Goal: Task Accomplishment & Management: Manage account settings

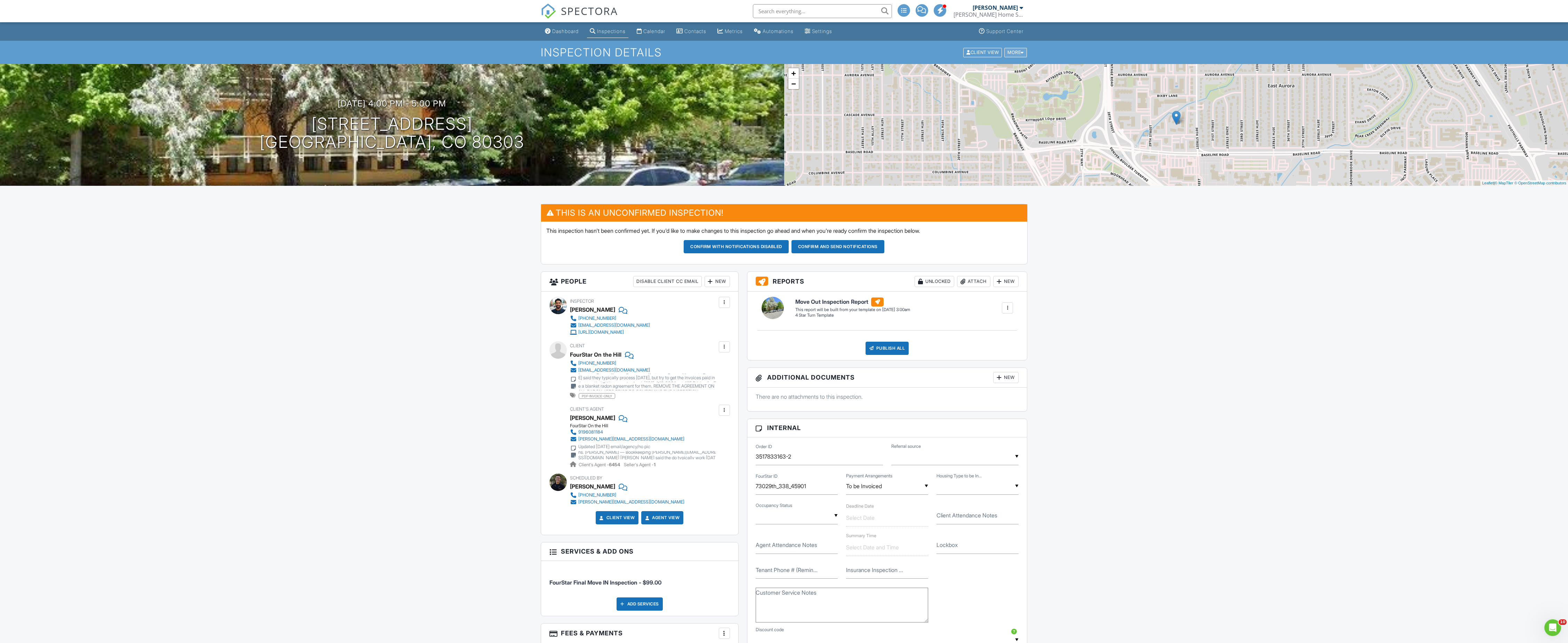
click at [1013, 55] on div "More" at bounding box center [1016, 52] width 23 height 9
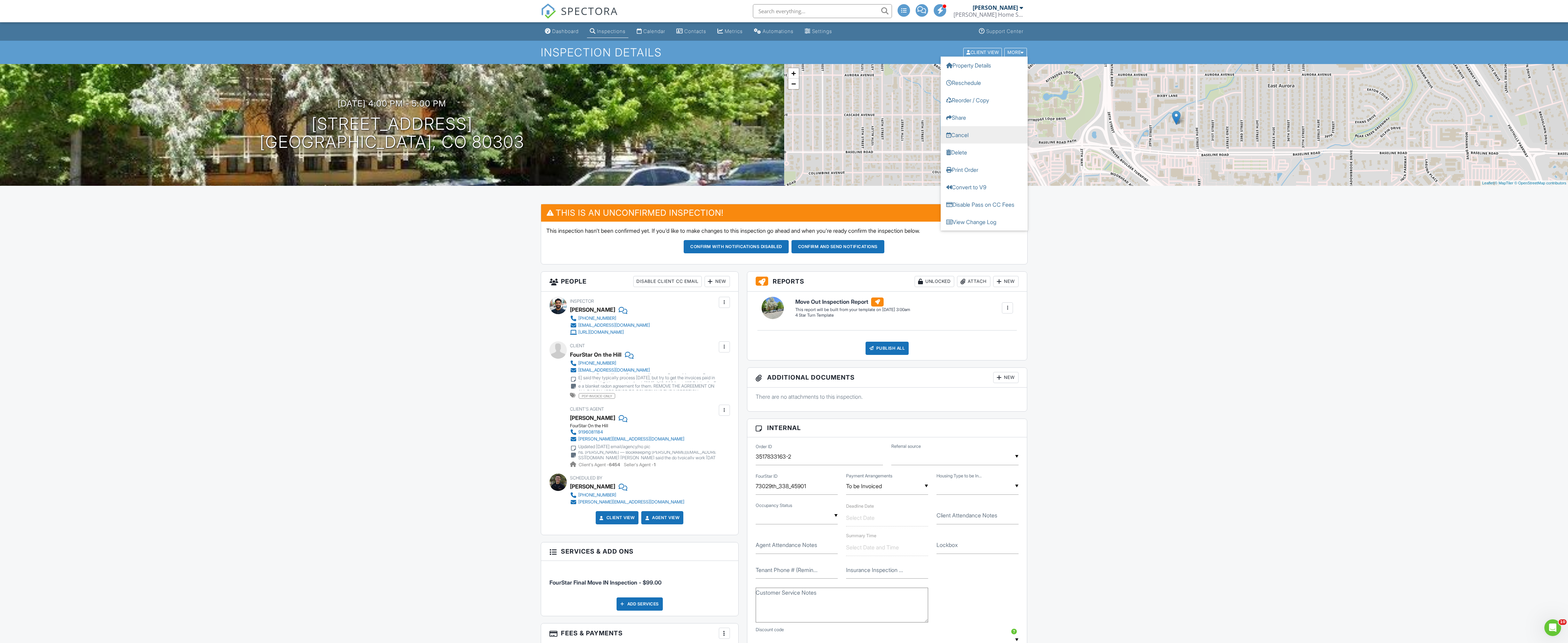
click at [965, 136] on link "Cancel" at bounding box center [984, 135] width 87 height 17
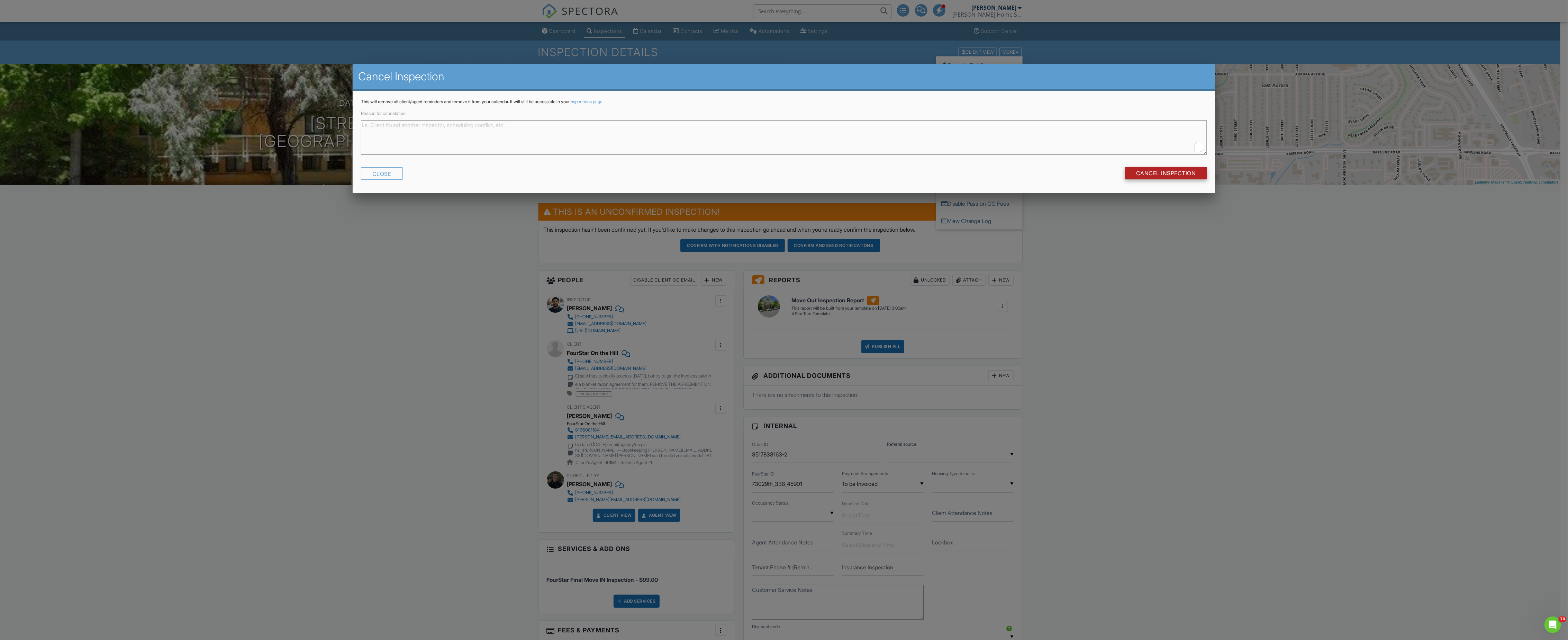
click at [1141, 168] on form "Reason for cancelation Close Cancel Inspection" at bounding box center [783, 147] width 845 height 76
click at [1141, 170] on input "Cancel Inspection" at bounding box center [1166, 173] width 82 height 12
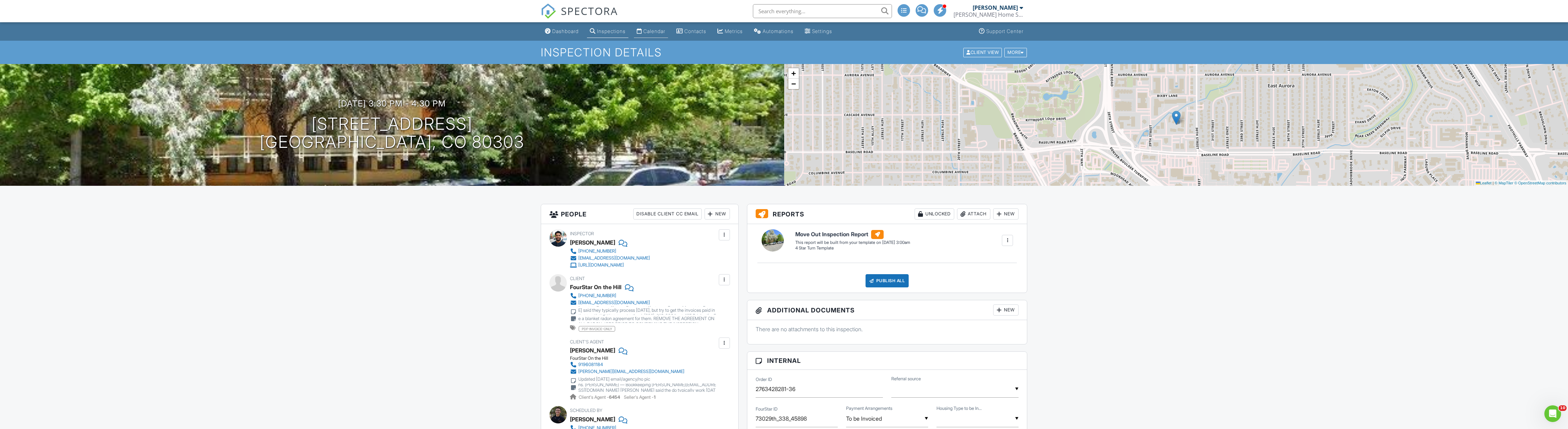
click at [668, 34] on link "Calendar" at bounding box center [651, 31] width 34 height 13
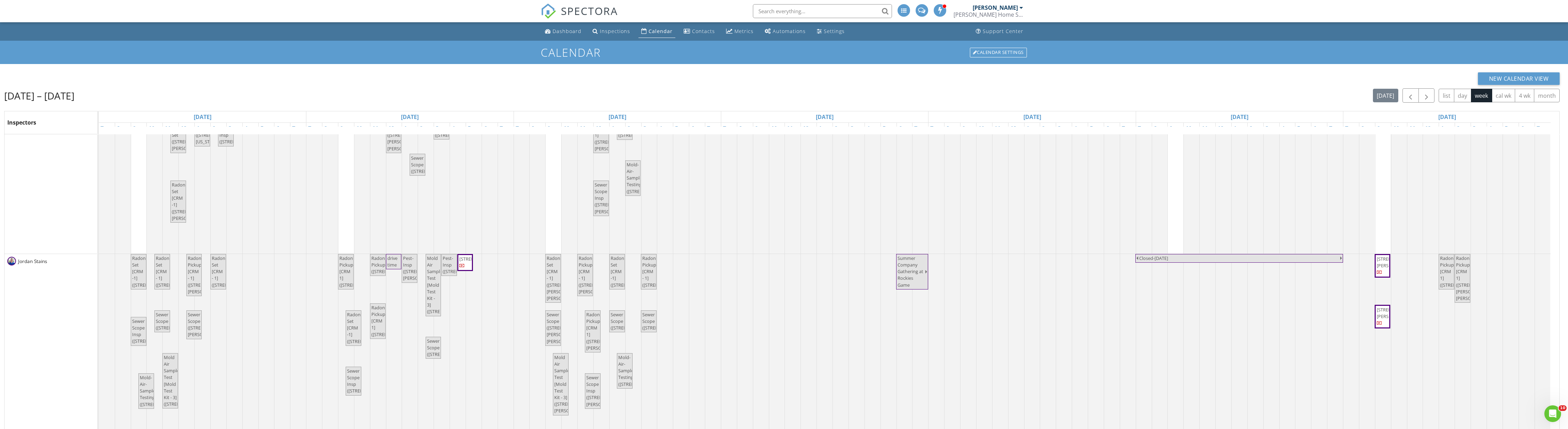
scroll to position [1643, 0]
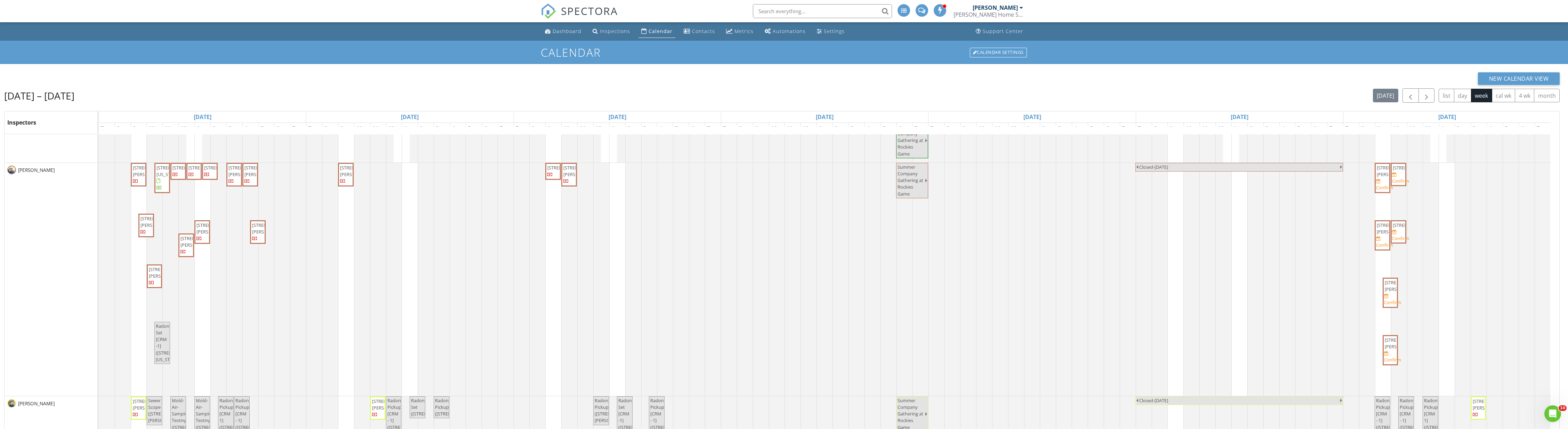
click at [1386, 177] on span "26 Emery Way 24, Longmont 80501" at bounding box center [1397, 171] width 39 height 13
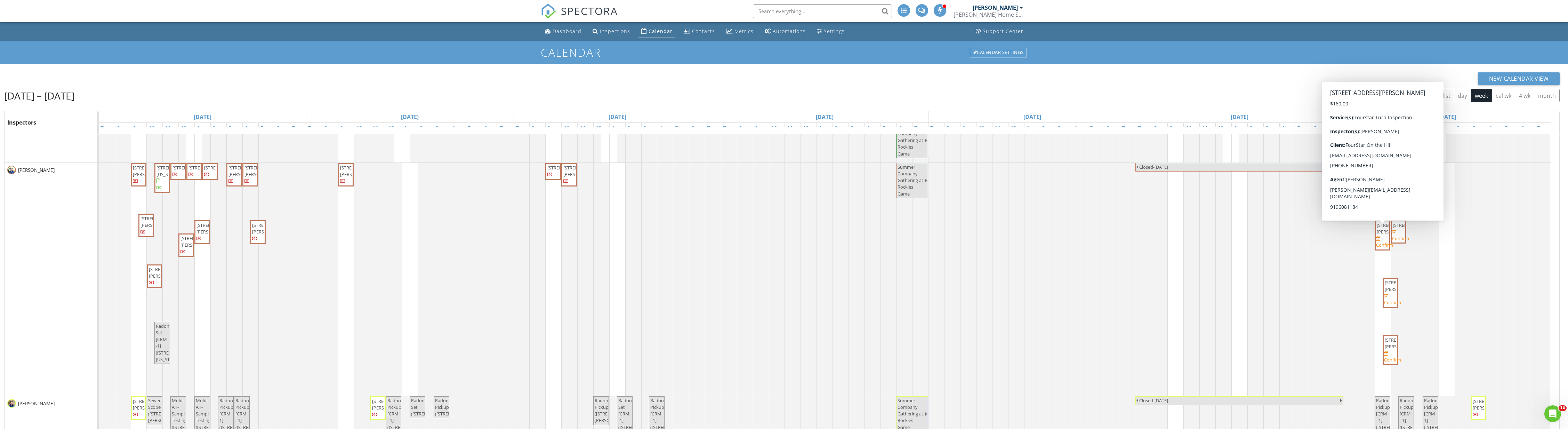
click at [1383, 235] on span "26 Emery Way 24, Longmont 80501" at bounding box center [1383, 229] width 13 height 13
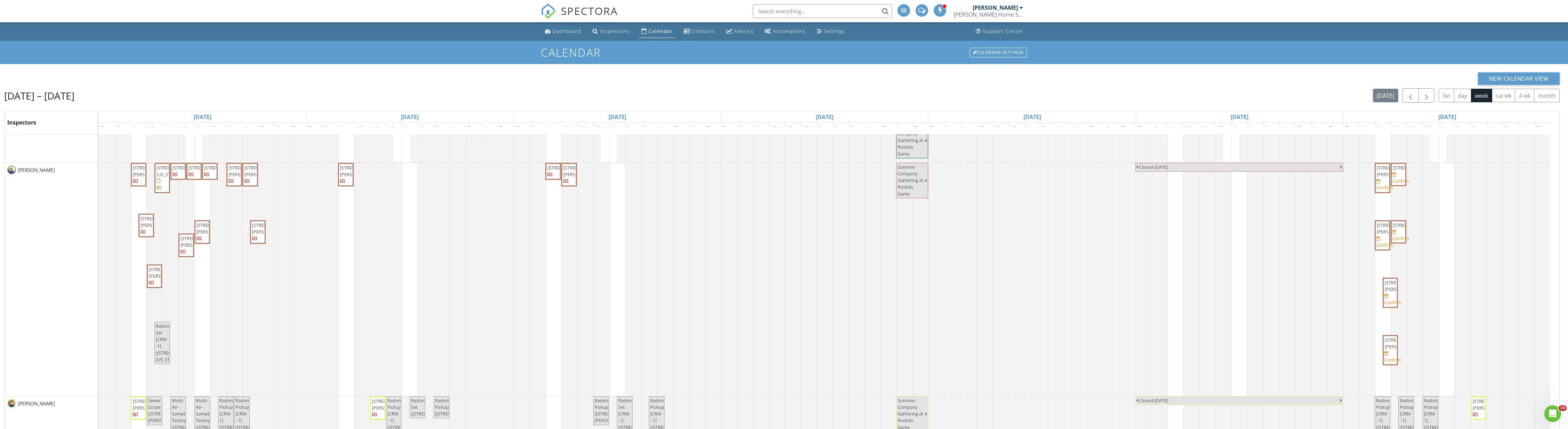
click at [1402, 171] on span "635 Mohawk Dr 305, Boulder 80303" at bounding box center [1413, 168] width 39 height 6
click at [1402, 228] on span "635 Mohawk Dr 305, Boulder 80303" at bounding box center [1413, 225] width 39 height 6
click at [1390, 293] on span "[STREET_ADDRESS][PERSON_NAME]" at bounding box center [1405, 286] width 39 height 13
click at [1388, 349] on span "[STREET_ADDRESS][PERSON_NAME]" at bounding box center [1405, 343] width 39 height 13
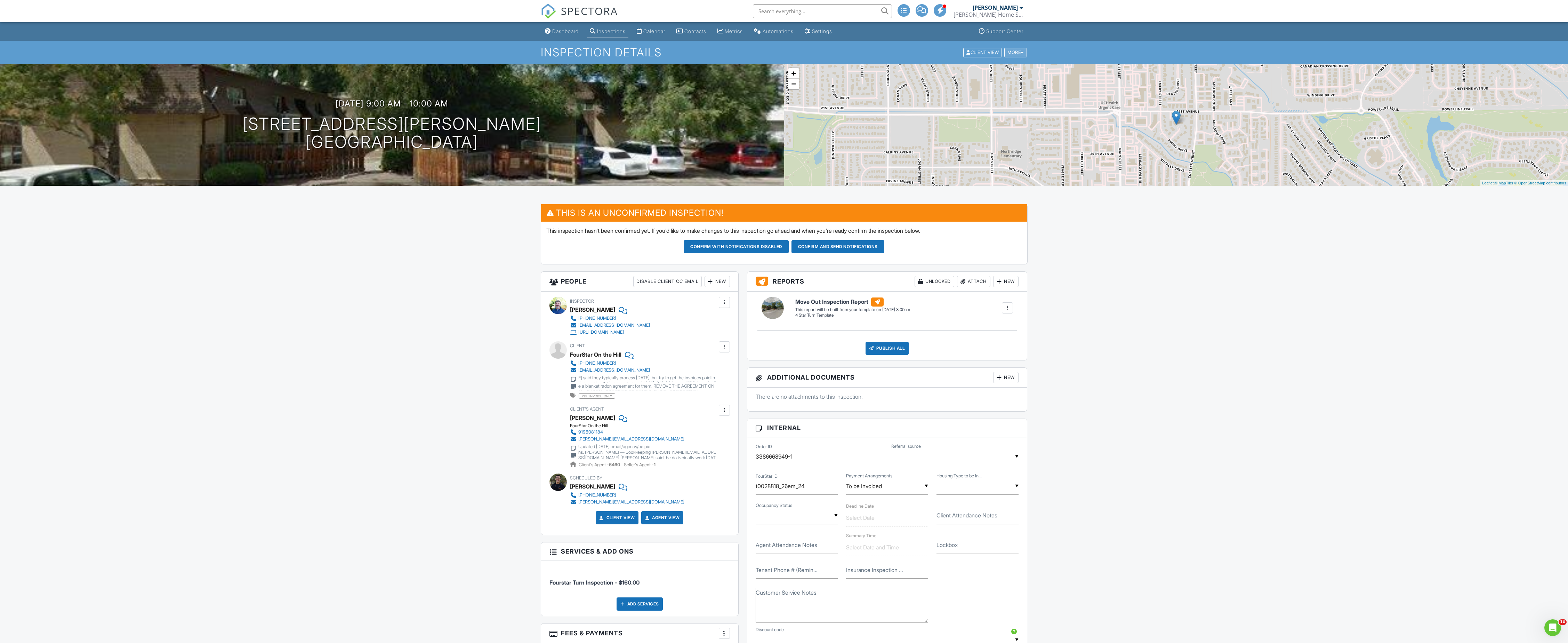
click at [1018, 54] on div "More" at bounding box center [1016, 52] width 23 height 9
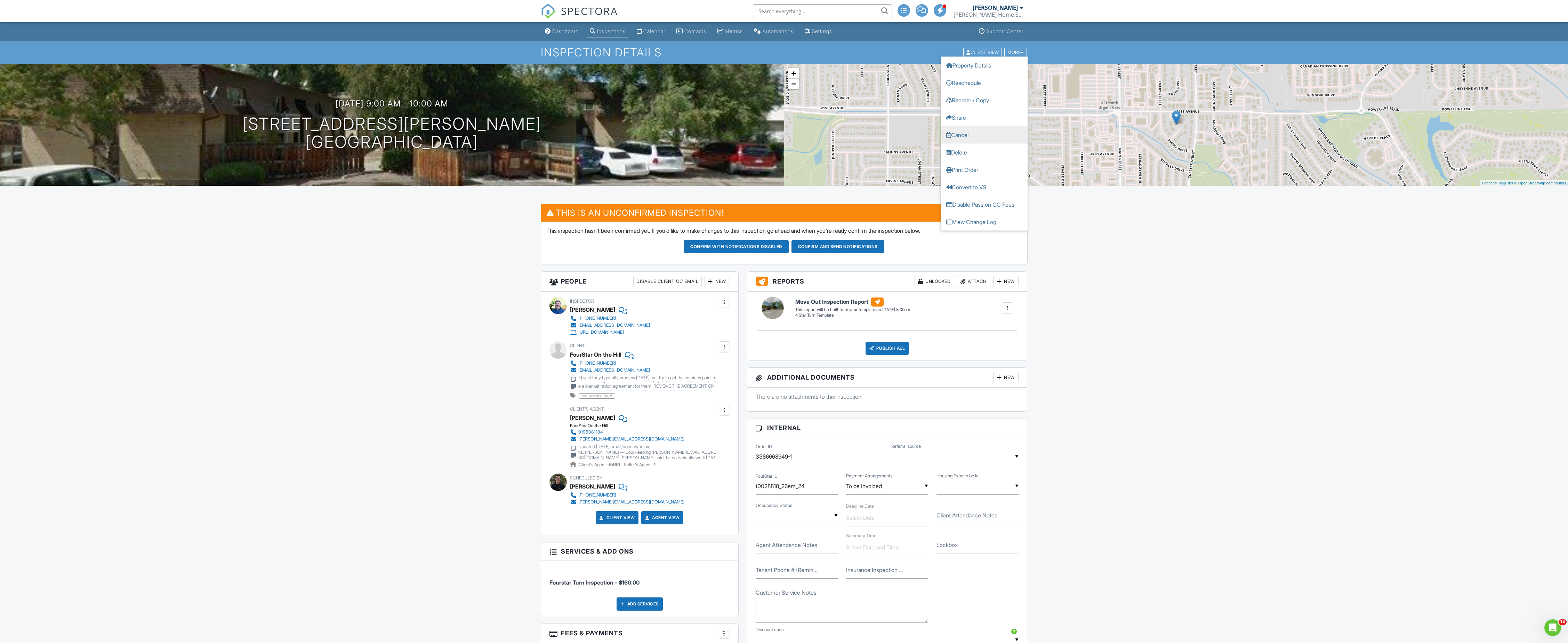
click at [981, 133] on link "Cancel" at bounding box center [984, 135] width 87 height 17
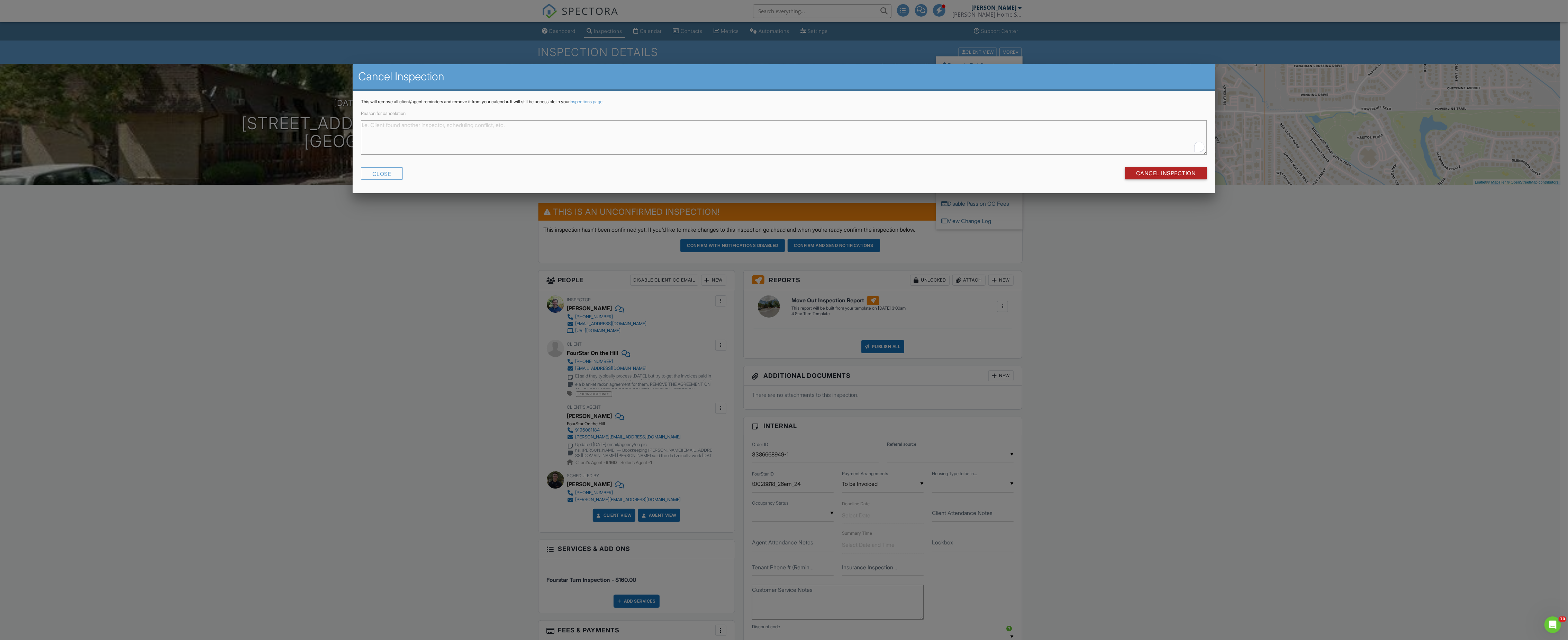
click at [1156, 174] on input "Cancel Inspection" at bounding box center [1166, 173] width 82 height 12
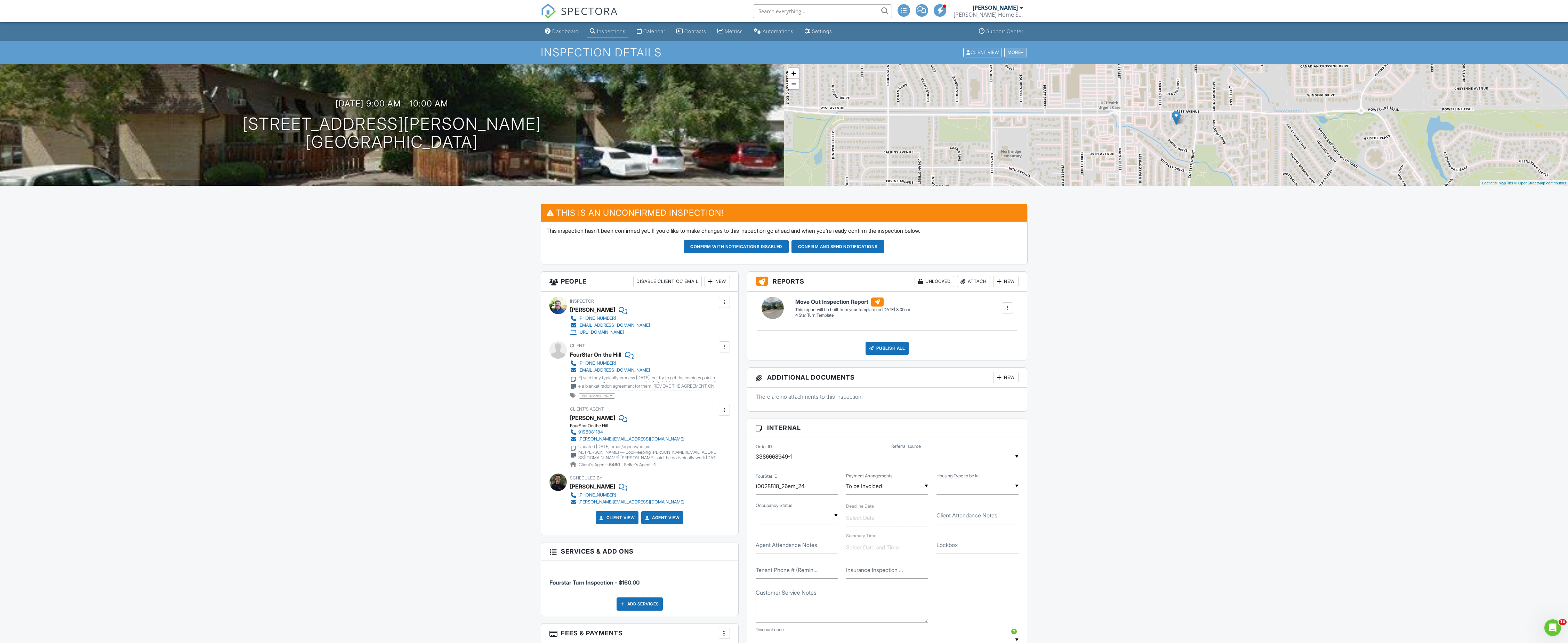
click at [1012, 53] on div "More" at bounding box center [1016, 52] width 23 height 9
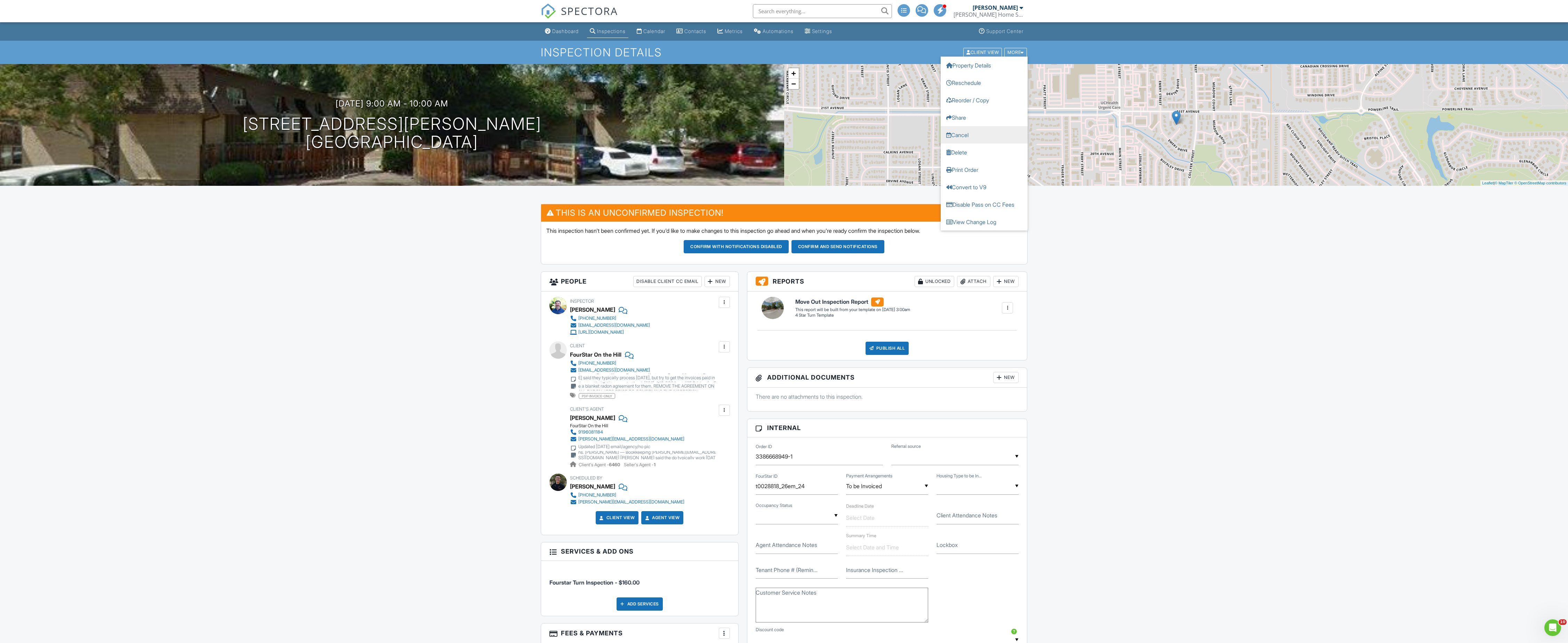
click at [968, 135] on link "Cancel" at bounding box center [984, 135] width 87 height 17
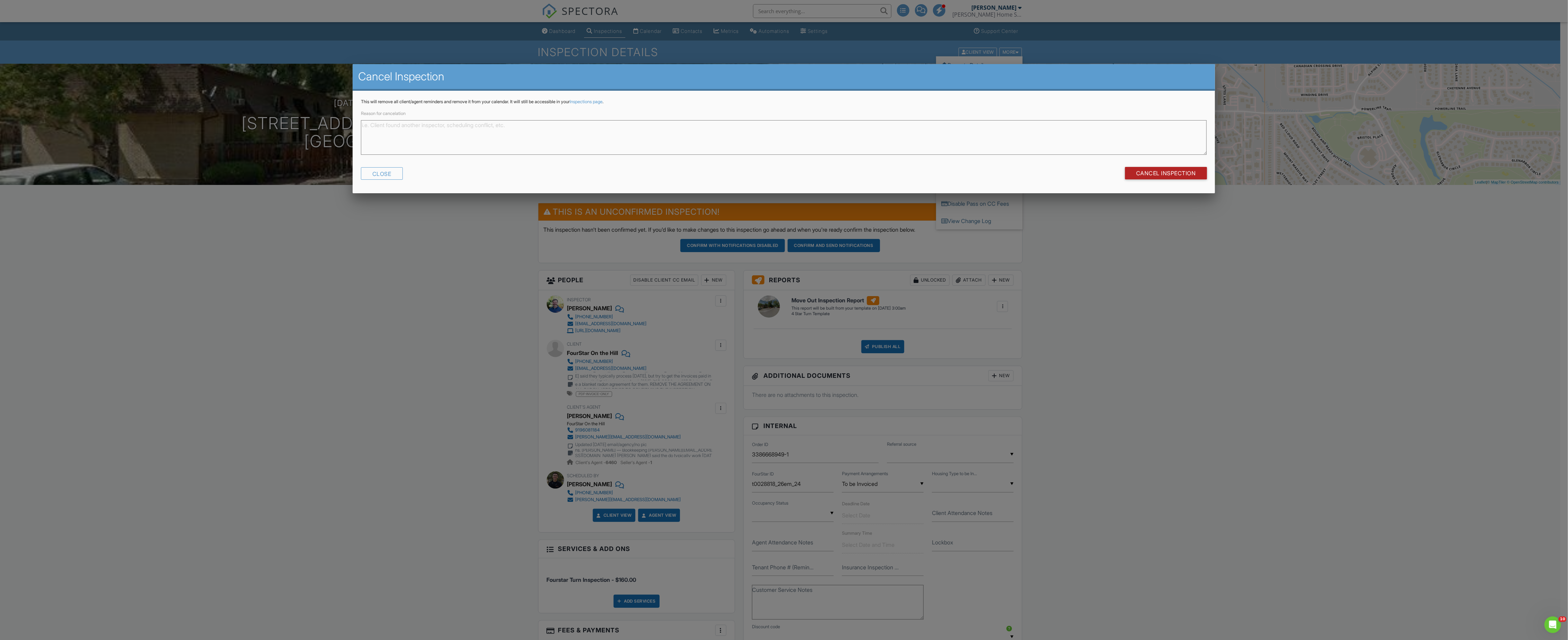
click at [1163, 174] on input "Cancel Inspection" at bounding box center [1166, 173] width 82 height 12
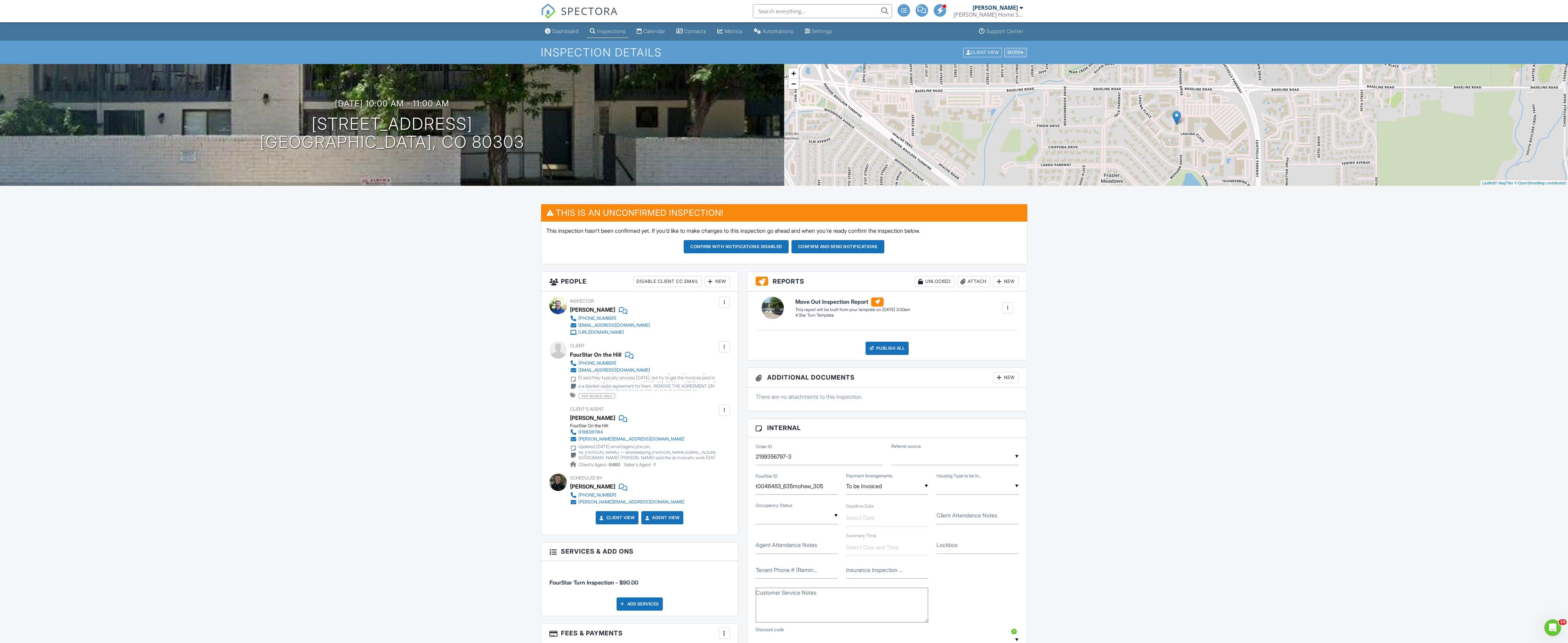
click at [1009, 49] on div "More" at bounding box center [1016, 52] width 23 height 9
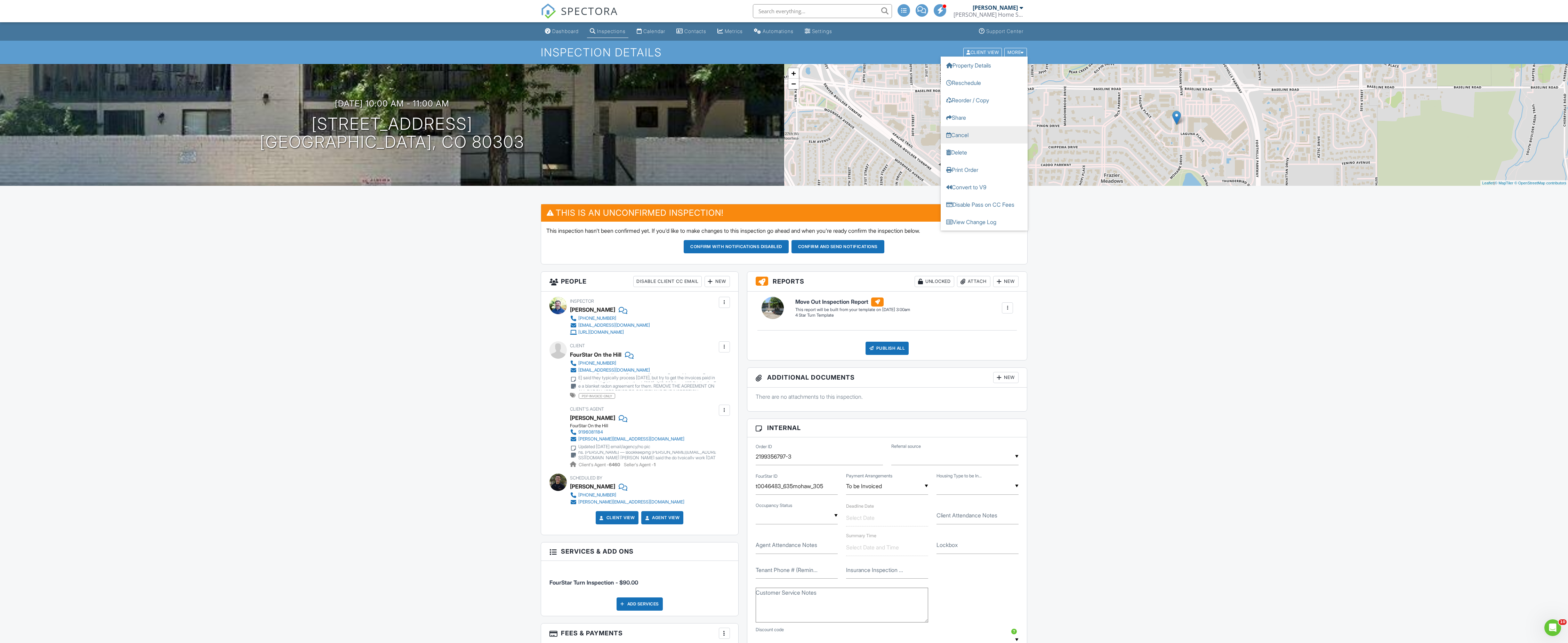
click at [992, 133] on link "Cancel" at bounding box center [984, 135] width 87 height 17
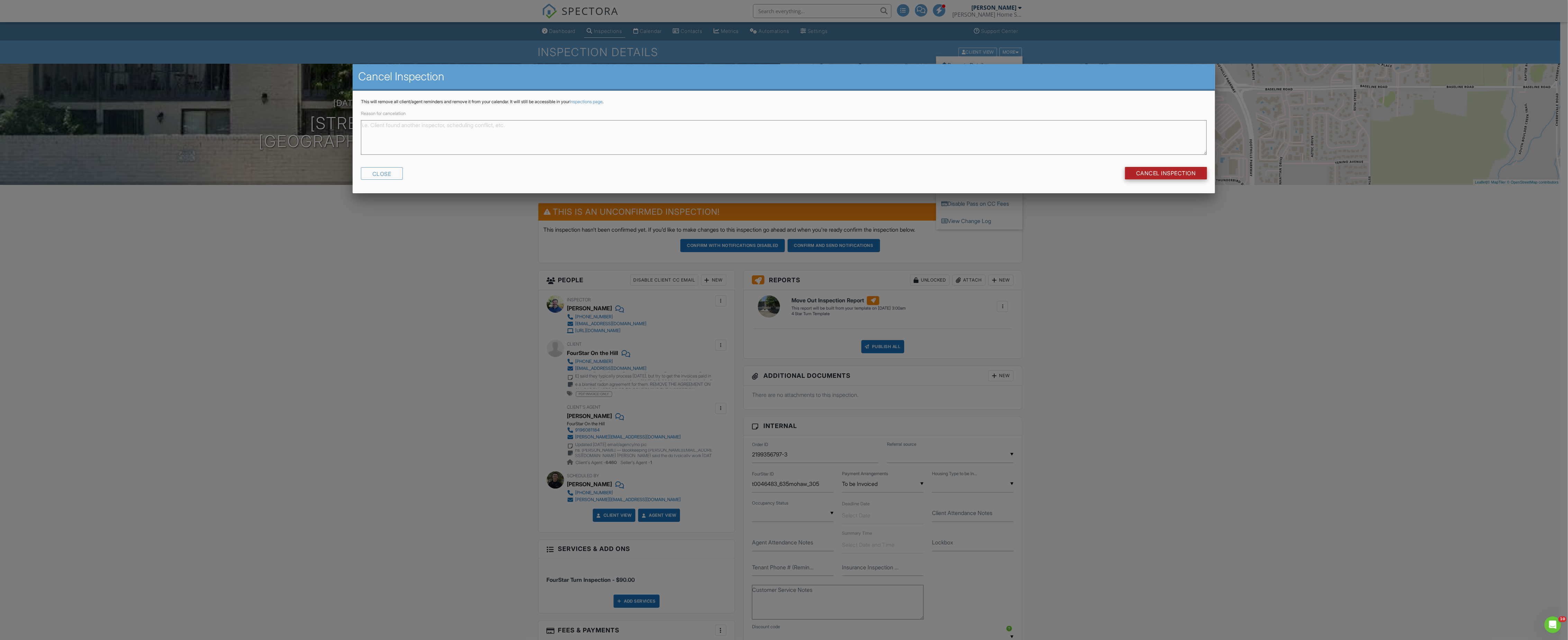
click at [1150, 171] on input "Cancel Inspection" at bounding box center [1166, 173] width 82 height 12
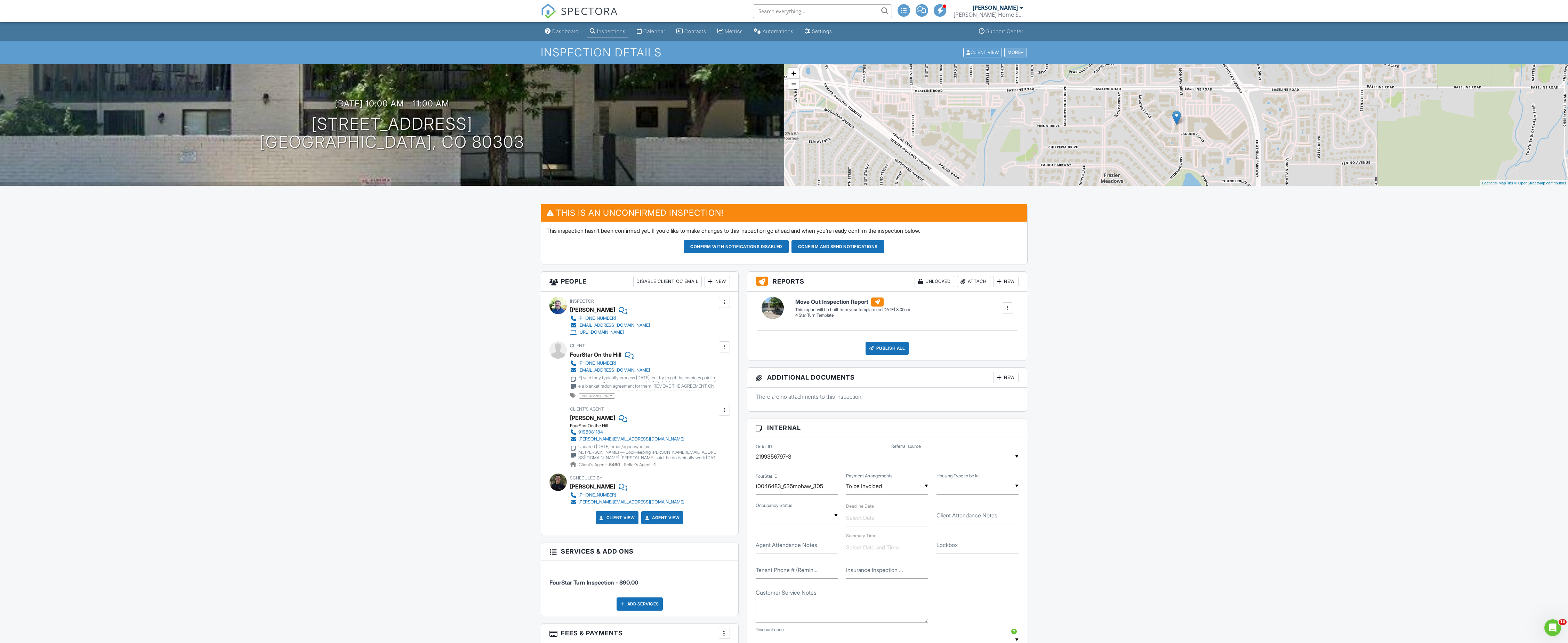
click at [1018, 54] on div "More" at bounding box center [1016, 52] width 23 height 9
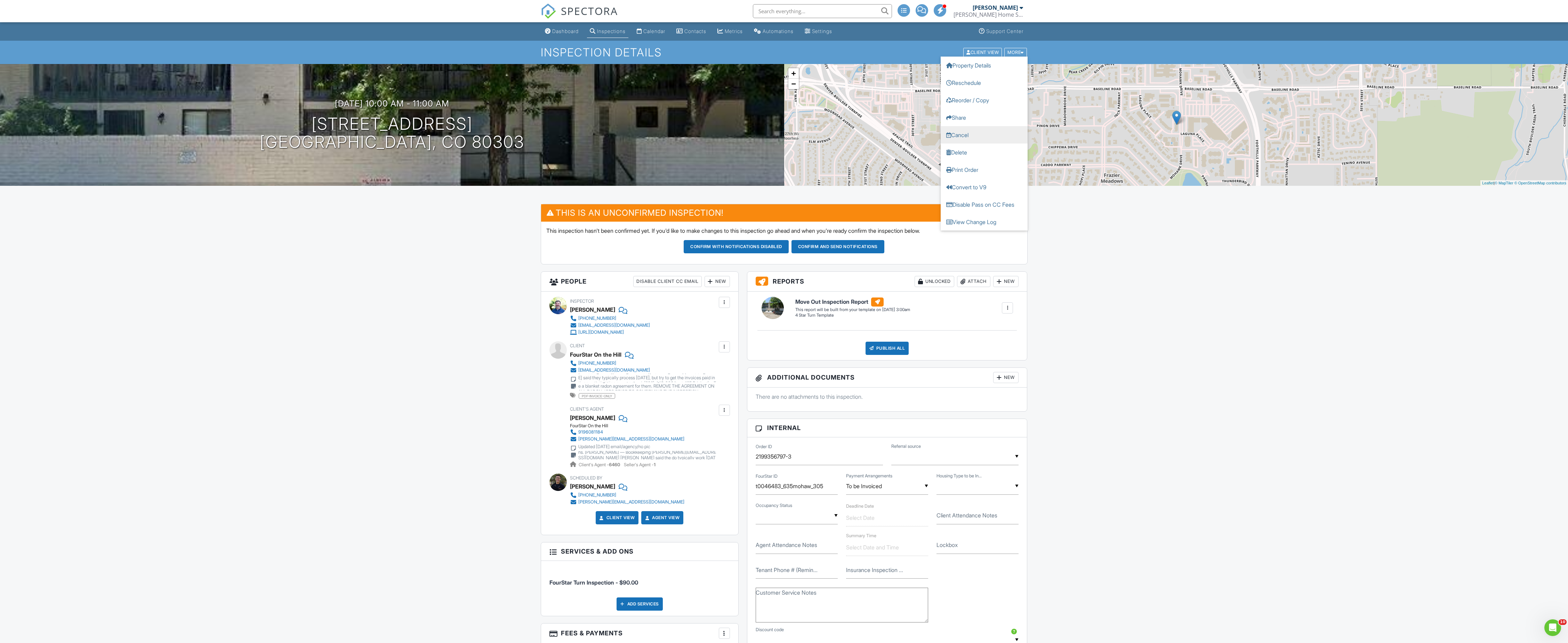
click at [993, 138] on link "Cancel" at bounding box center [984, 135] width 87 height 17
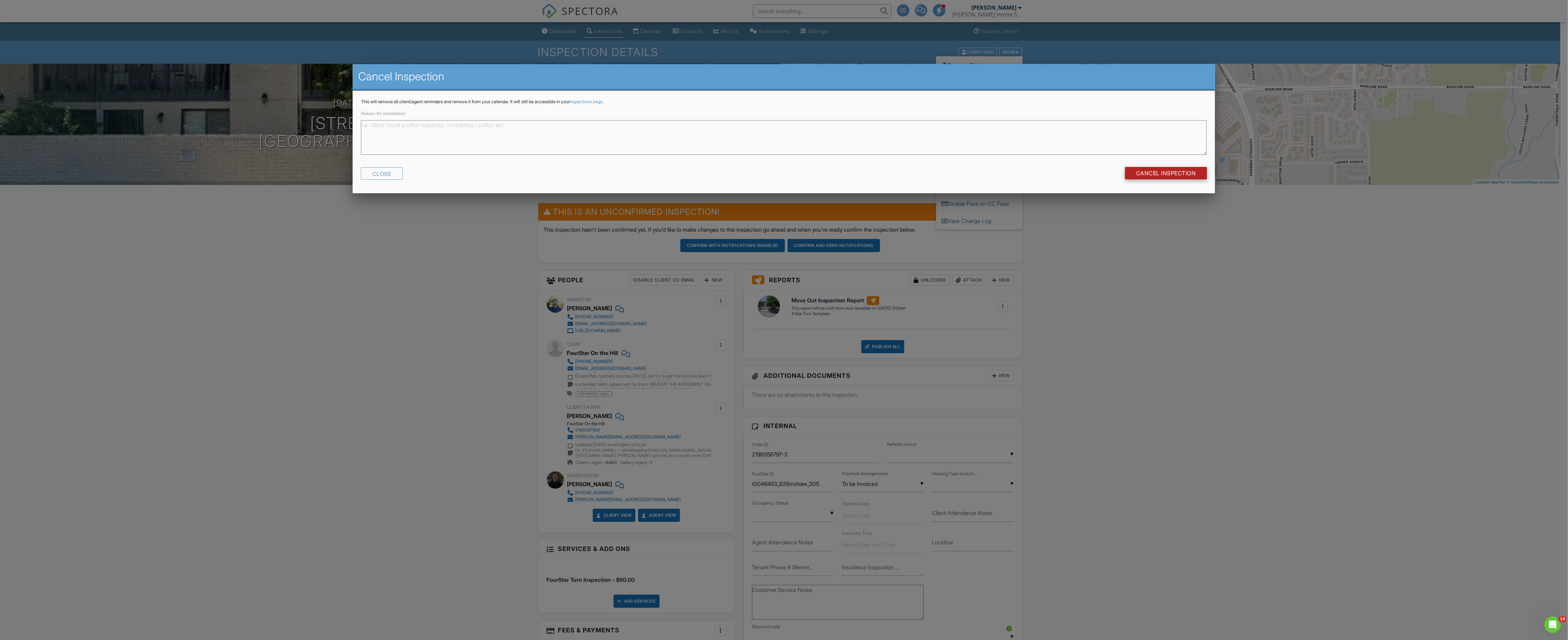
click at [1172, 173] on input "Cancel Inspection" at bounding box center [1166, 173] width 82 height 12
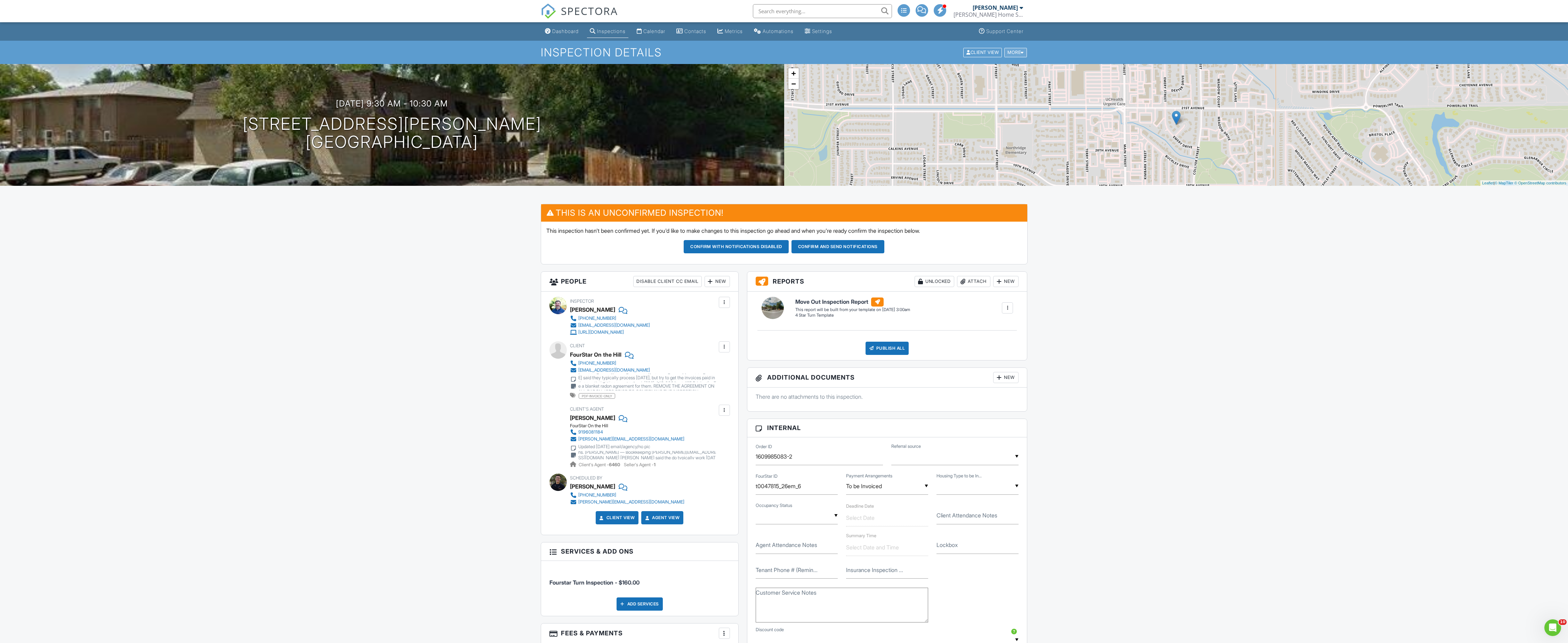
click at [1010, 52] on div "More" at bounding box center [1016, 52] width 23 height 9
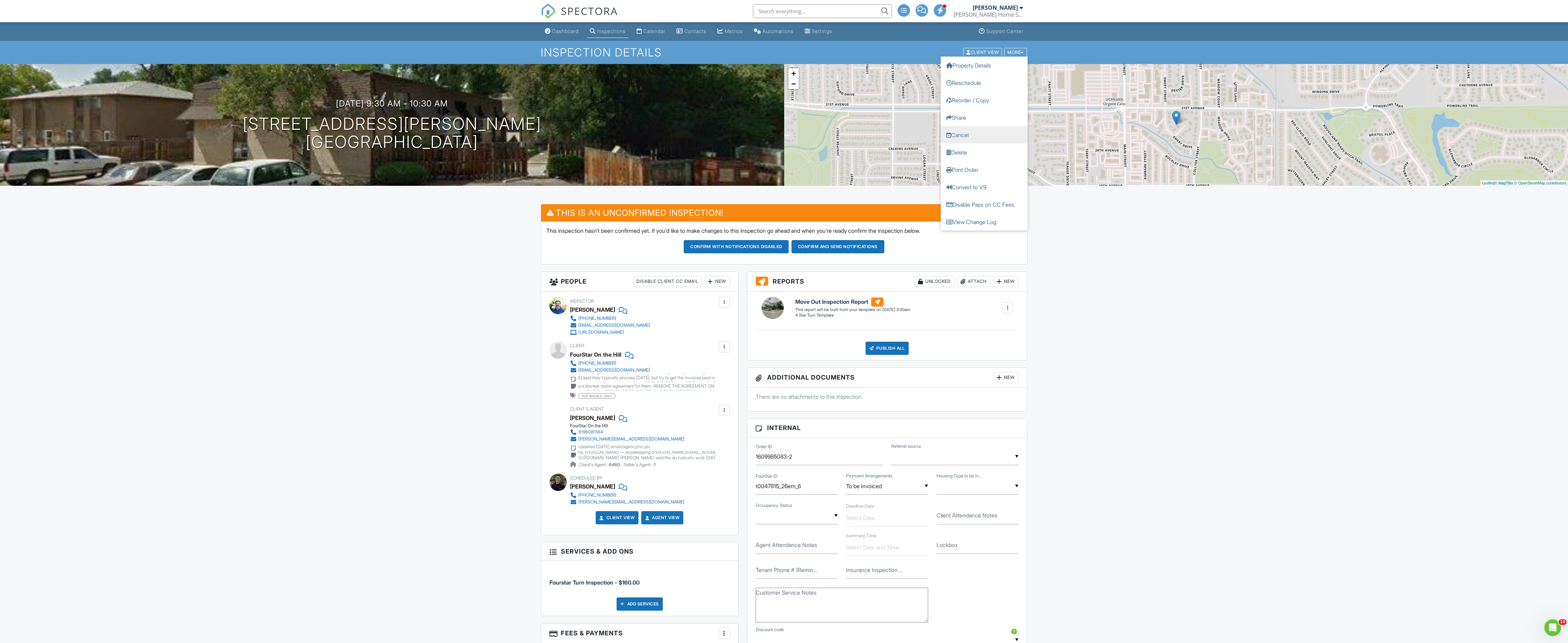
click at [996, 135] on link "Cancel" at bounding box center [984, 135] width 87 height 17
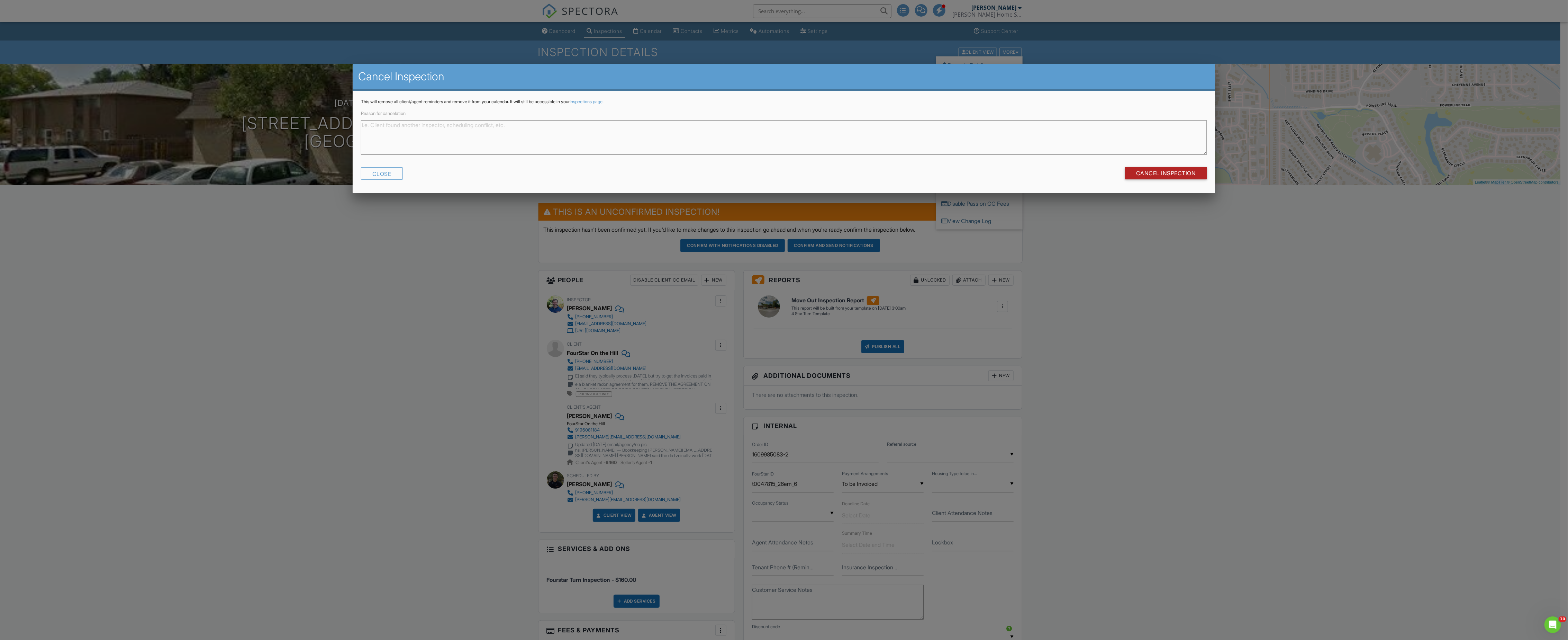
click at [1149, 173] on input "Cancel Inspection" at bounding box center [1166, 173] width 82 height 12
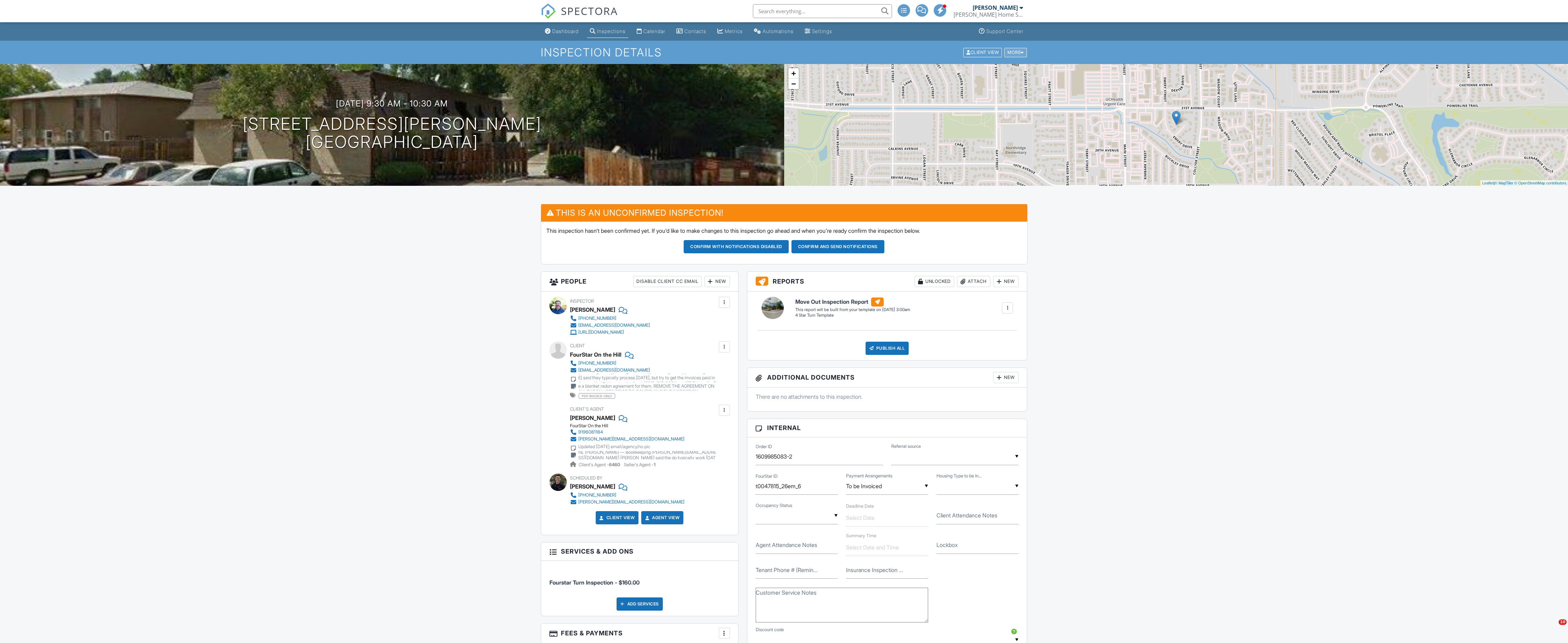
click at [1009, 54] on div "More" at bounding box center [1016, 52] width 23 height 9
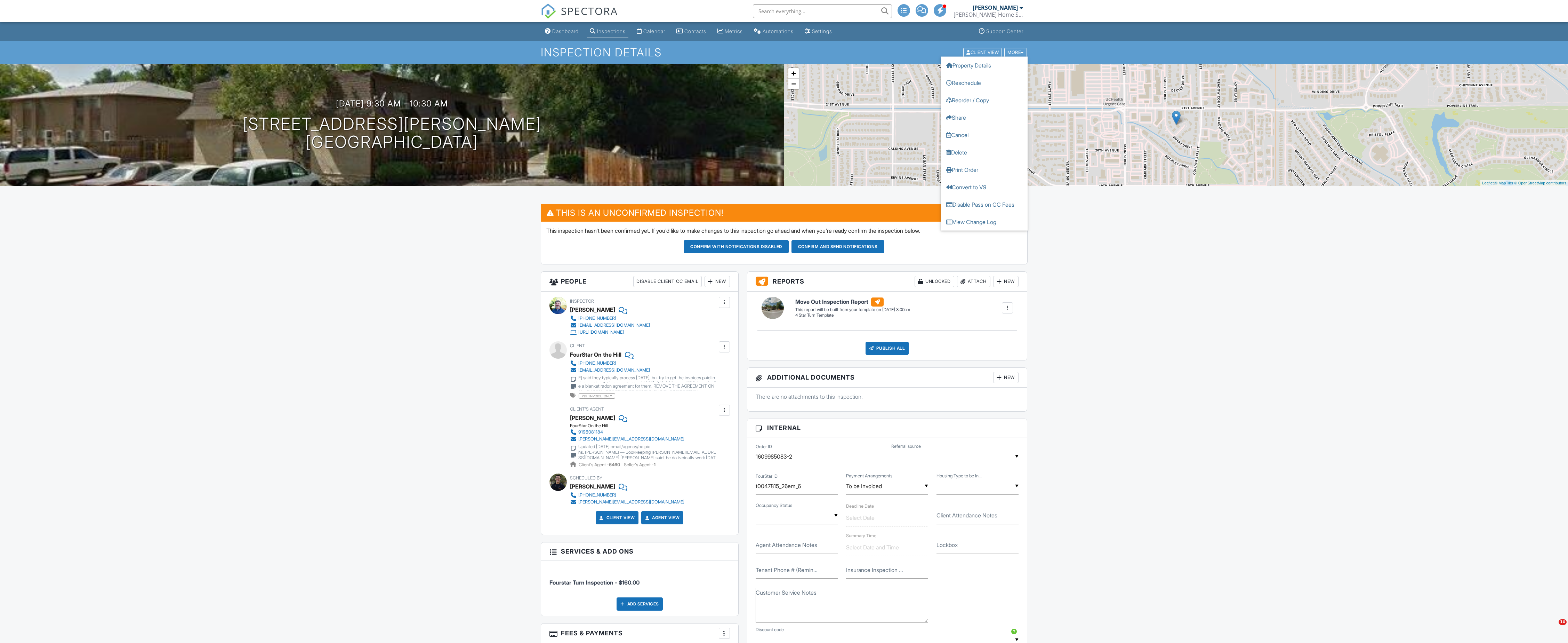
click at [965, 128] on link "Cancel" at bounding box center [984, 135] width 87 height 17
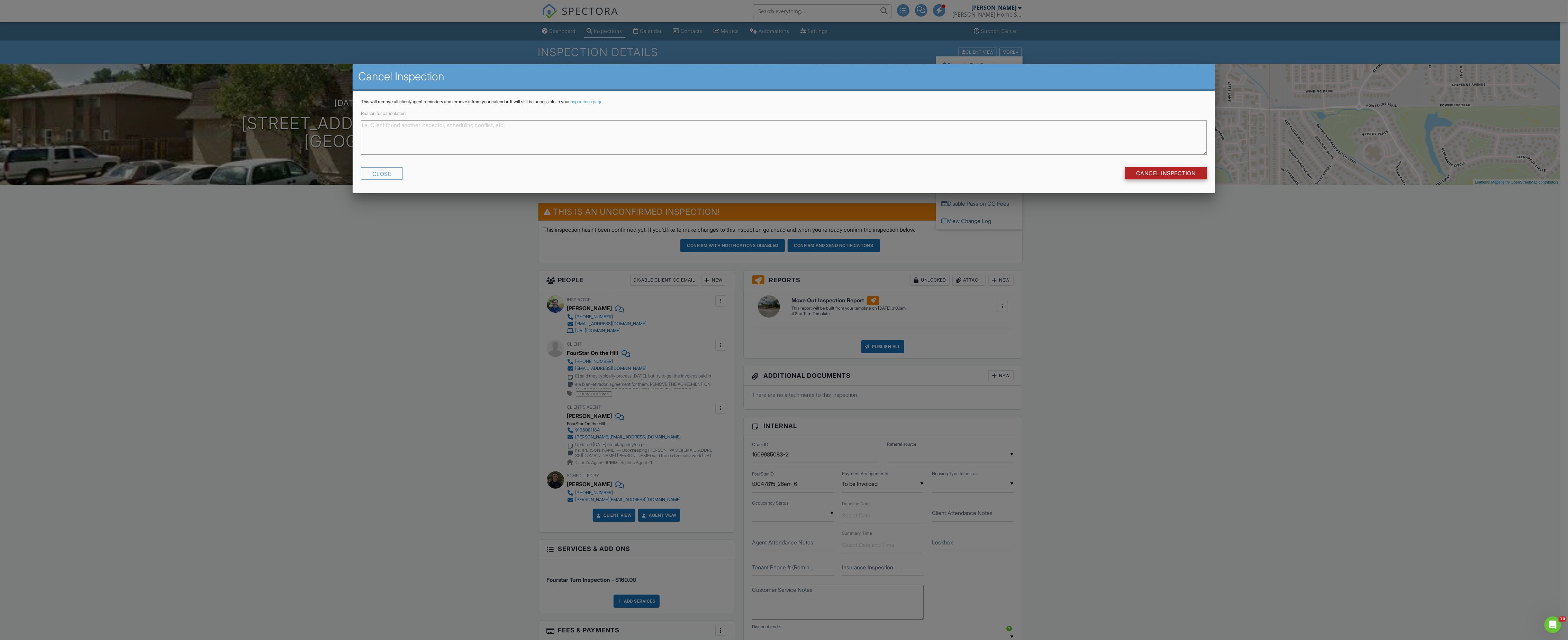
click at [1165, 171] on input "Cancel Inspection" at bounding box center [1166, 173] width 82 height 12
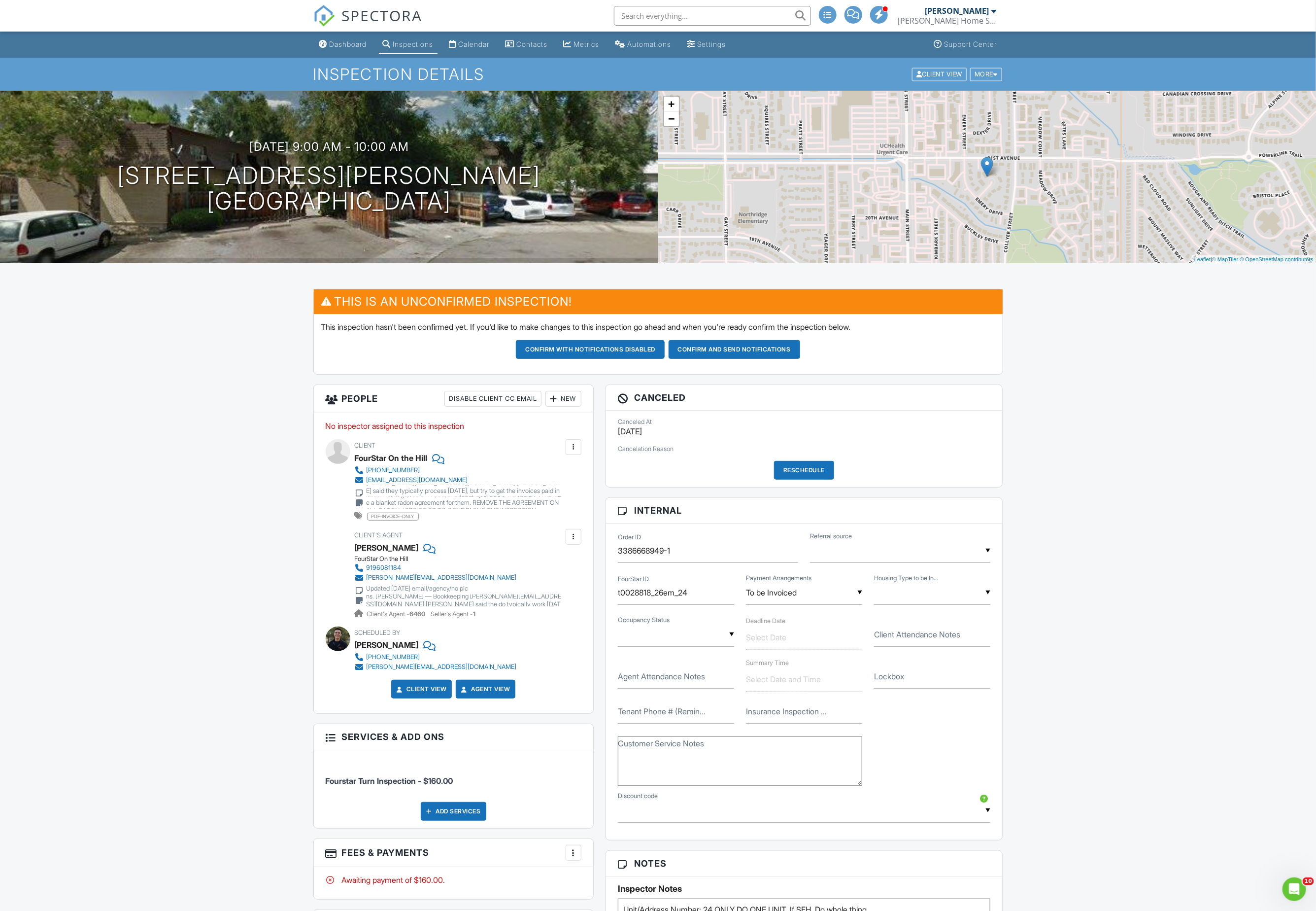
click at [758, 45] on div "Dashboard Inspections Calendar Contacts Metrics Automations Settings Support Ce…" at bounding box center [658, 44] width 690 height 26
click at [726, 43] on div "Settings" at bounding box center [711, 44] width 29 height 9
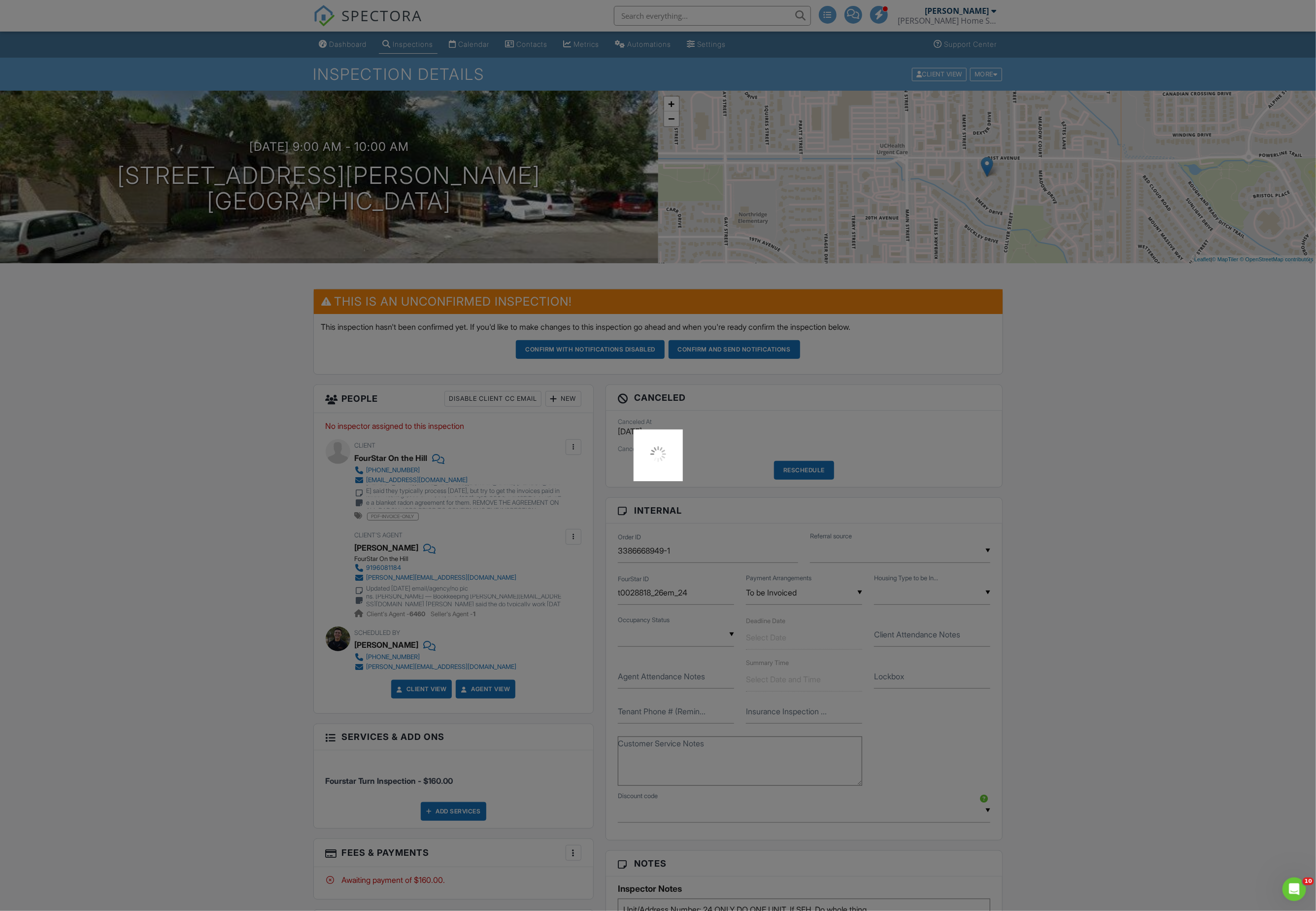
click at [994, 31] on div at bounding box center [658, 455] width 1316 height 911
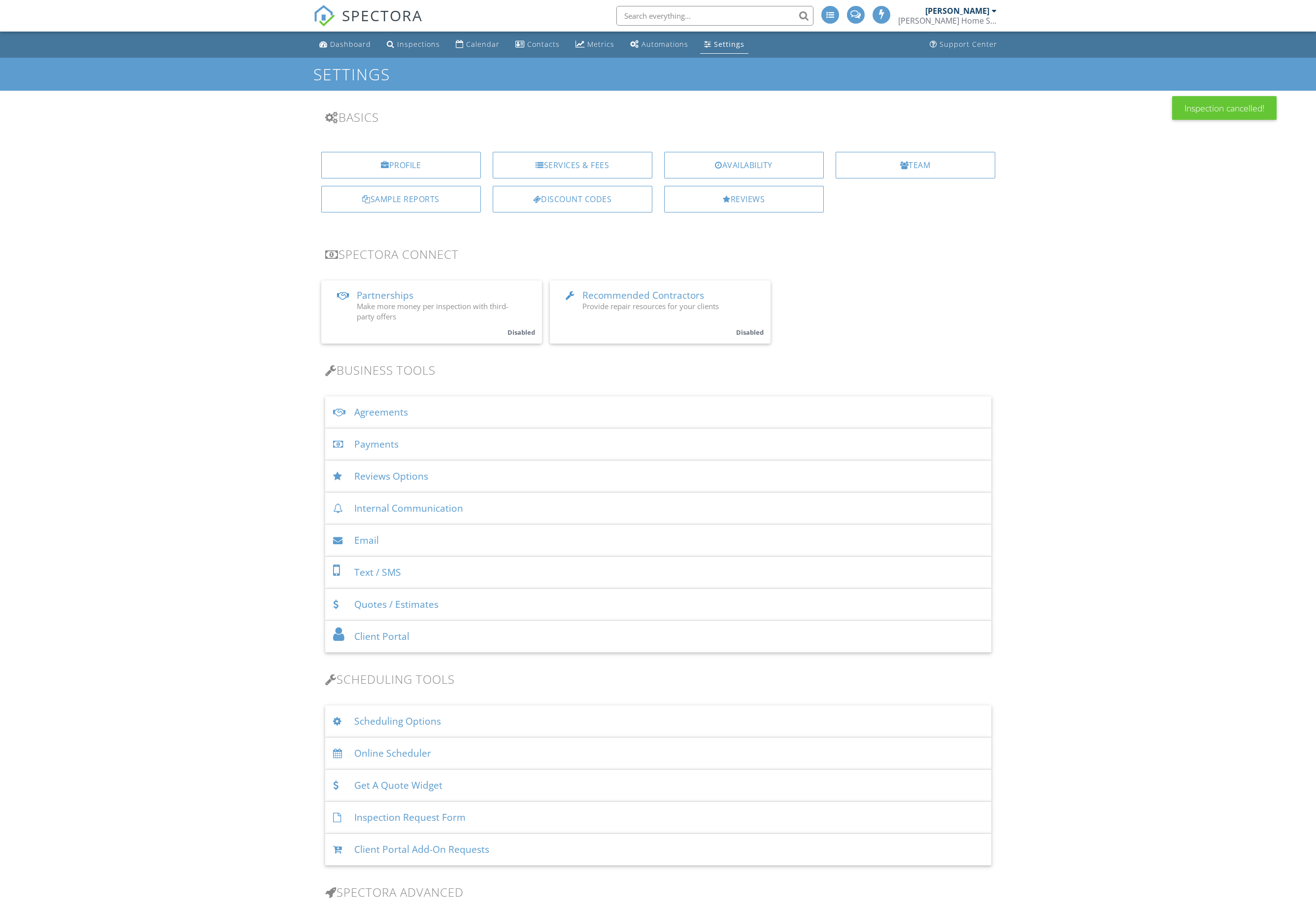
click at [968, 12] on div "[PERSON_NAME]" at bounding box center [957, 10] width 64 height 10
click at [976, 13] on div "[PERSON_NAME]" at bounding box center [957, 10] width 64 height 10
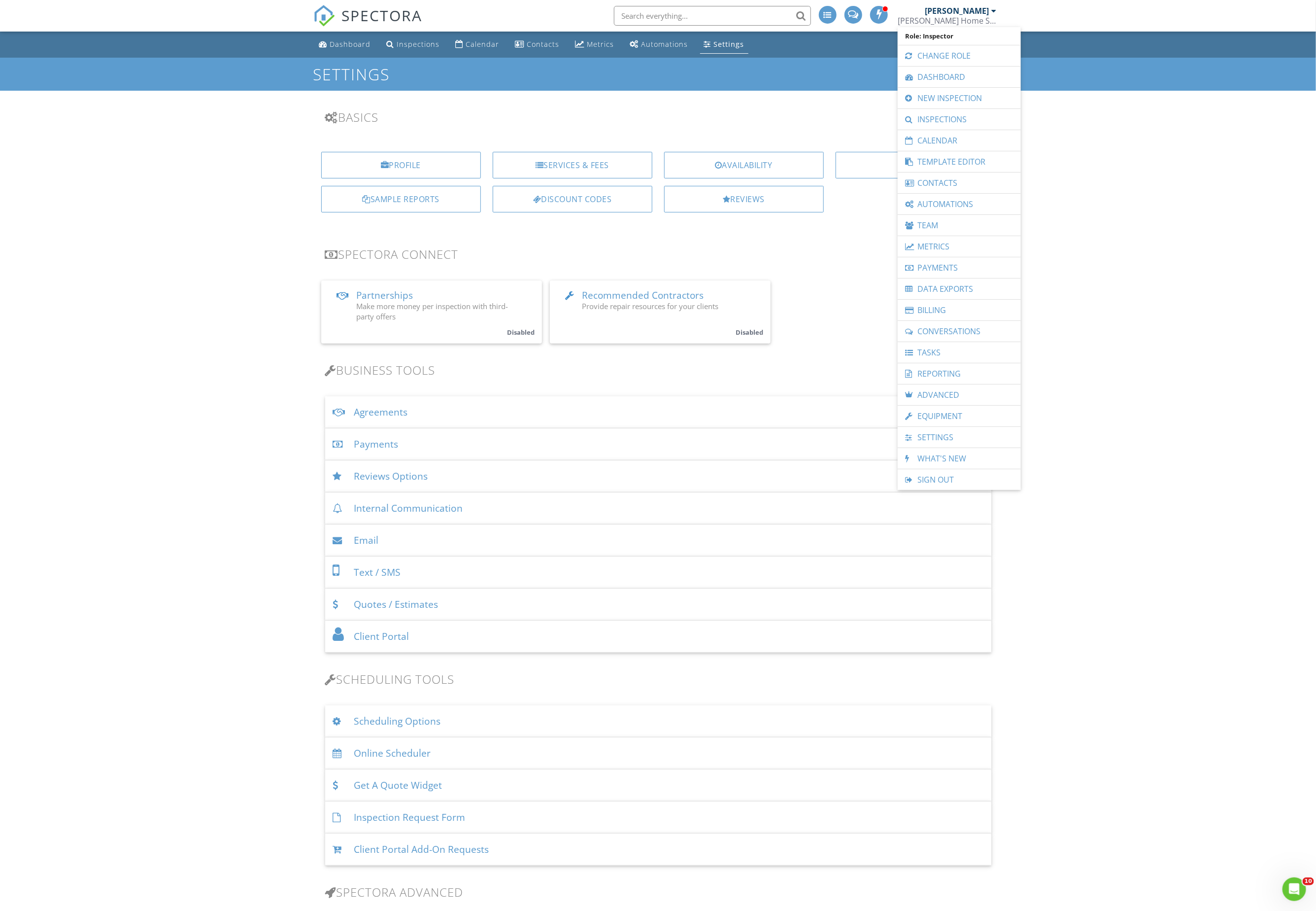
click at [706, 95] on div "Dashboard Inspections Calendar Contacts Metrics Automations Settings Support Ce…" at bounding box center [658, 826] width 1316 height 1590
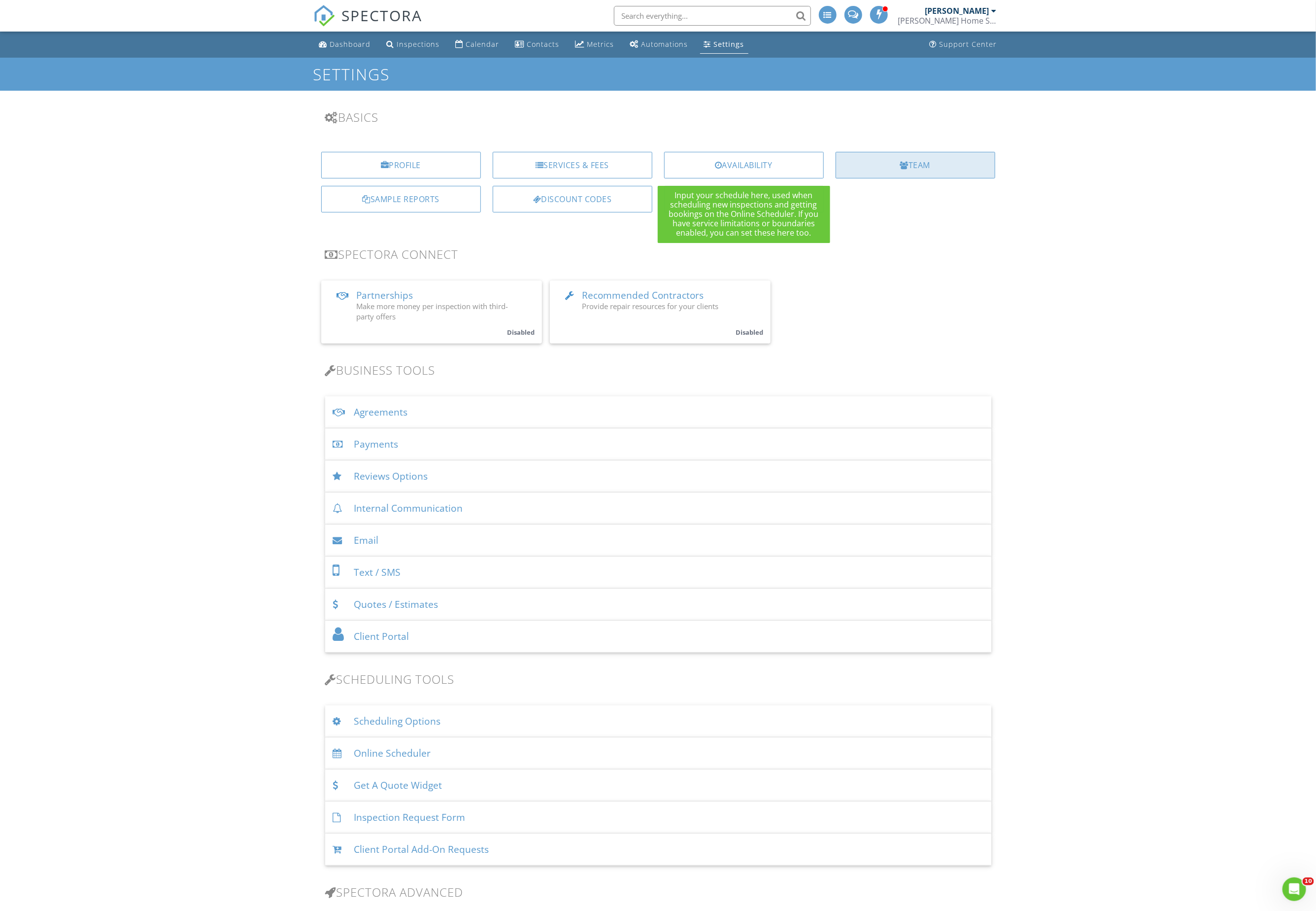
click at [896, 160] on div "Team" at bounding box center [915, 165] width 159 height 27
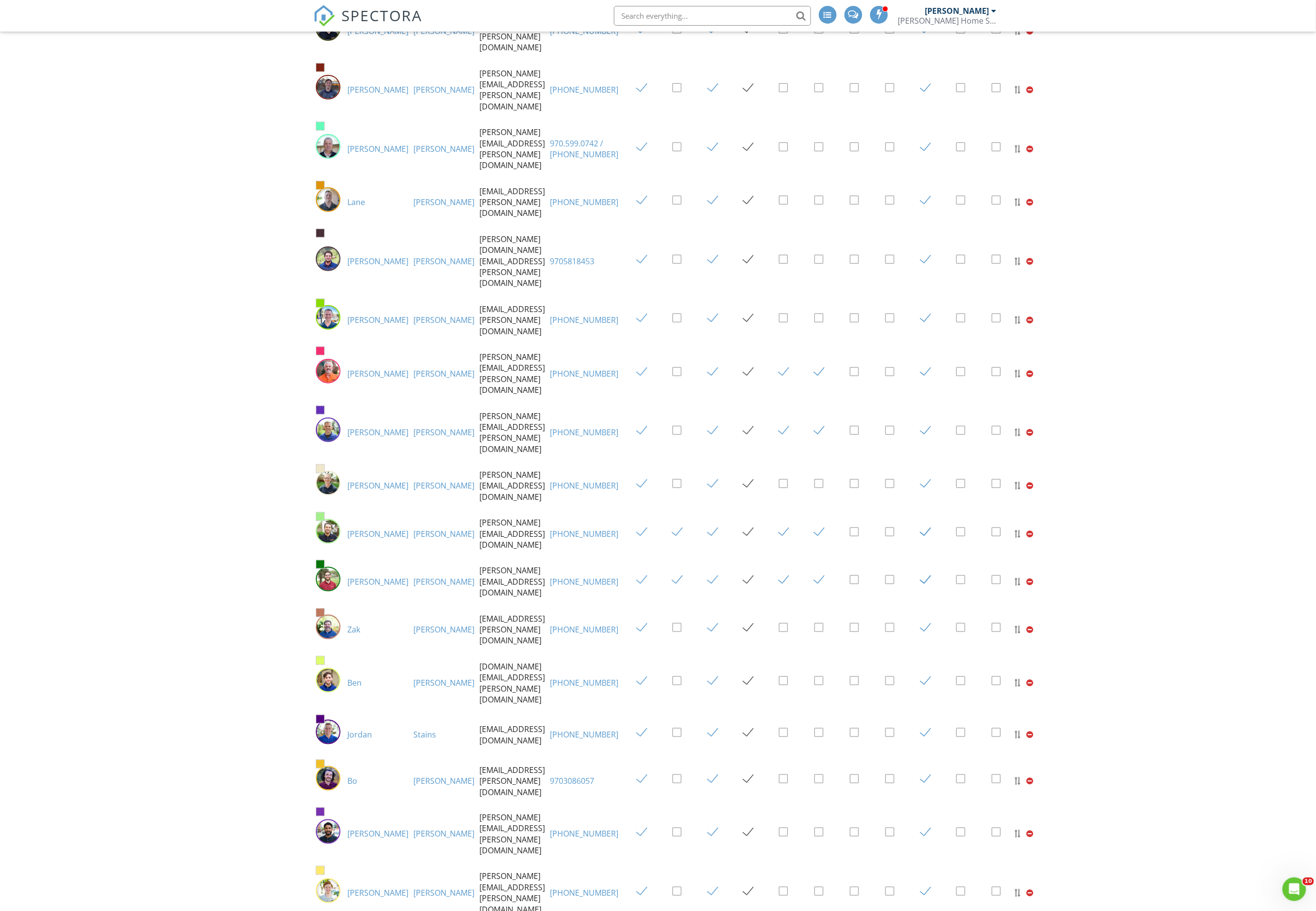
scroll to position [484, 0]
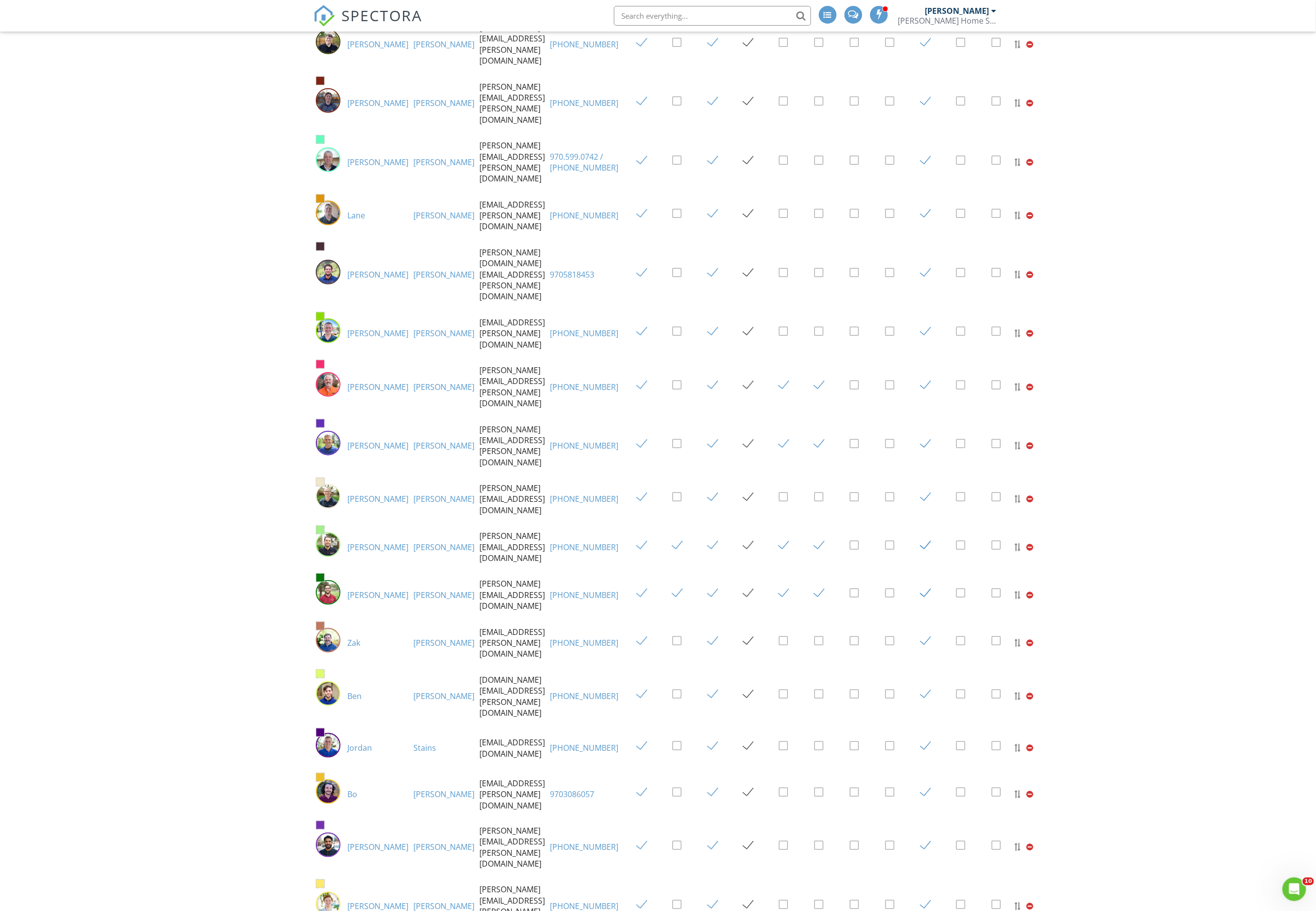
click at [357, 901] on link "Owen" at bounding box center [378, 906] width 61 height 11
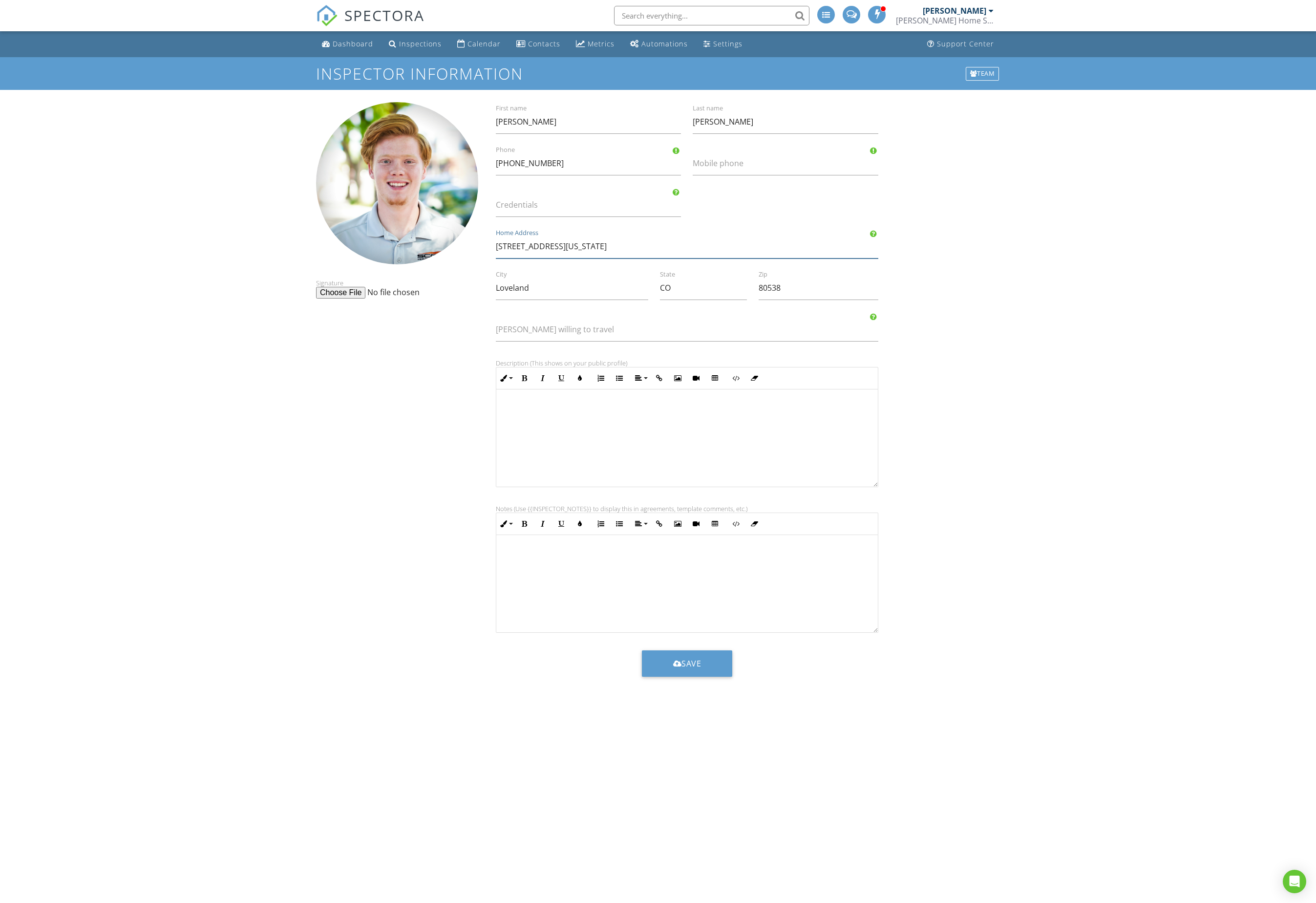
click at [594, 251] on input "2904 Virginia Dr" at bounding box center [686, 247] width 382 height 24
paste input "Unit #204"
click at [583, 247] on input "Unit #204" at bounding box center [686, 247] width 382 height 24
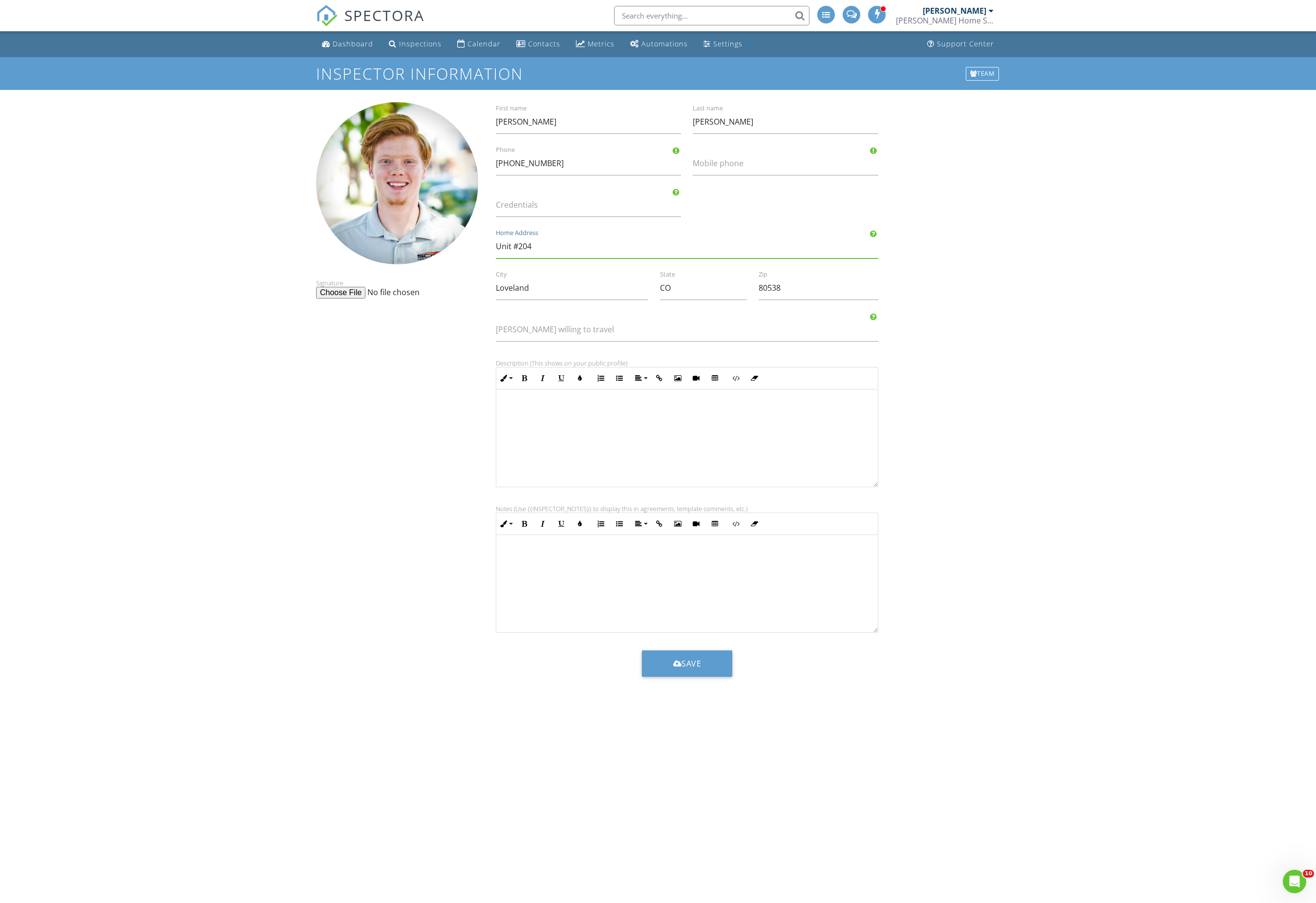
click at [583, 247] on input "Unit #204" at bounding box center [686, 247] width 382 height 24
paste input "4815 Hahns Peak Dr,"
type input "4815 Hahns Peak Dr, Unit #204"
click at [580, 290] on input "Loveland" at bounding box center [571, 288] width 152 height 24
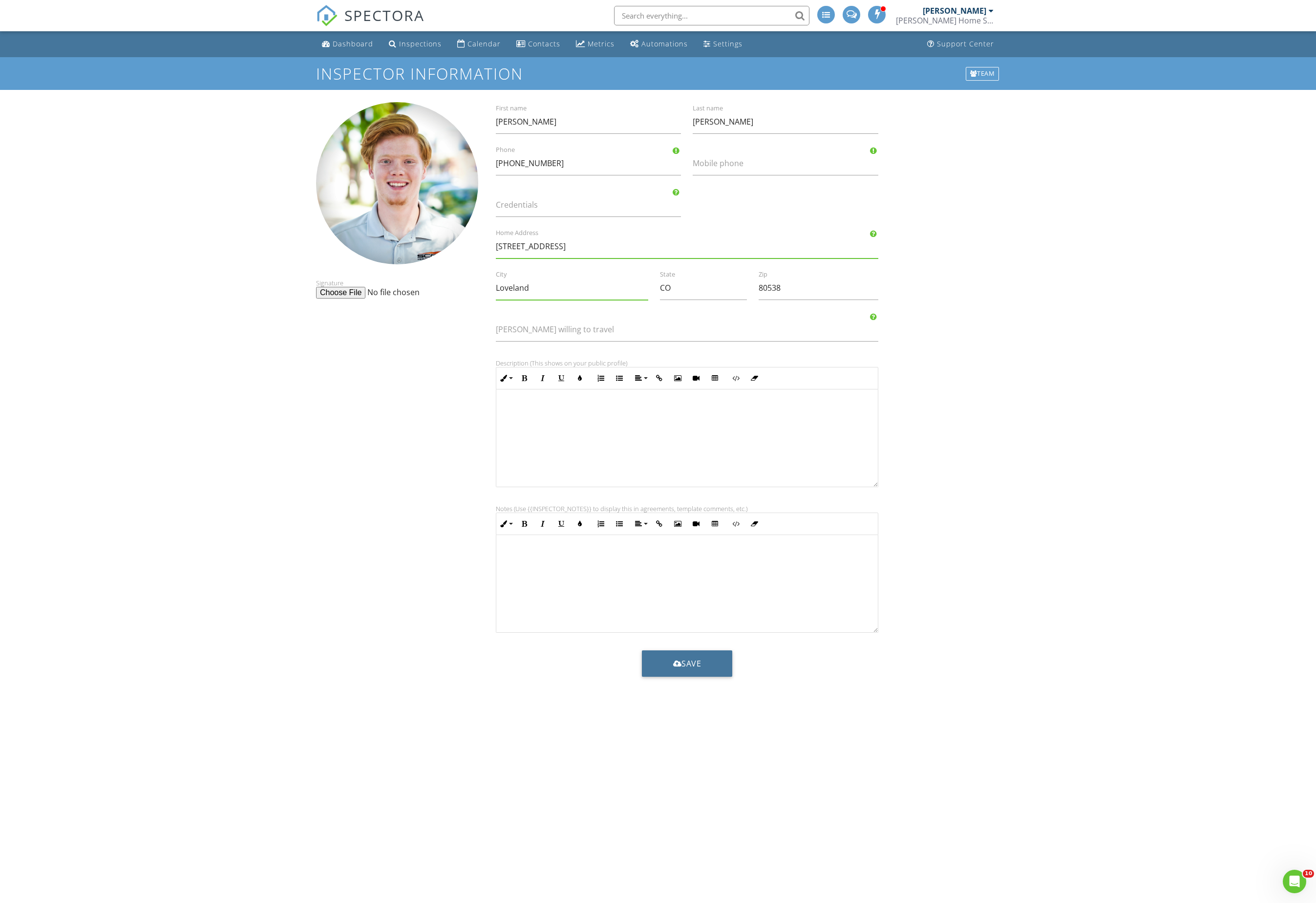
drag, startPoint x: 683, startPoint y: 666, endPoint x: 644, endPoint y: 660, distance: 39.5
click at [683, 666] on button "Save" at bounding box center [687, 663] width 91 height 27
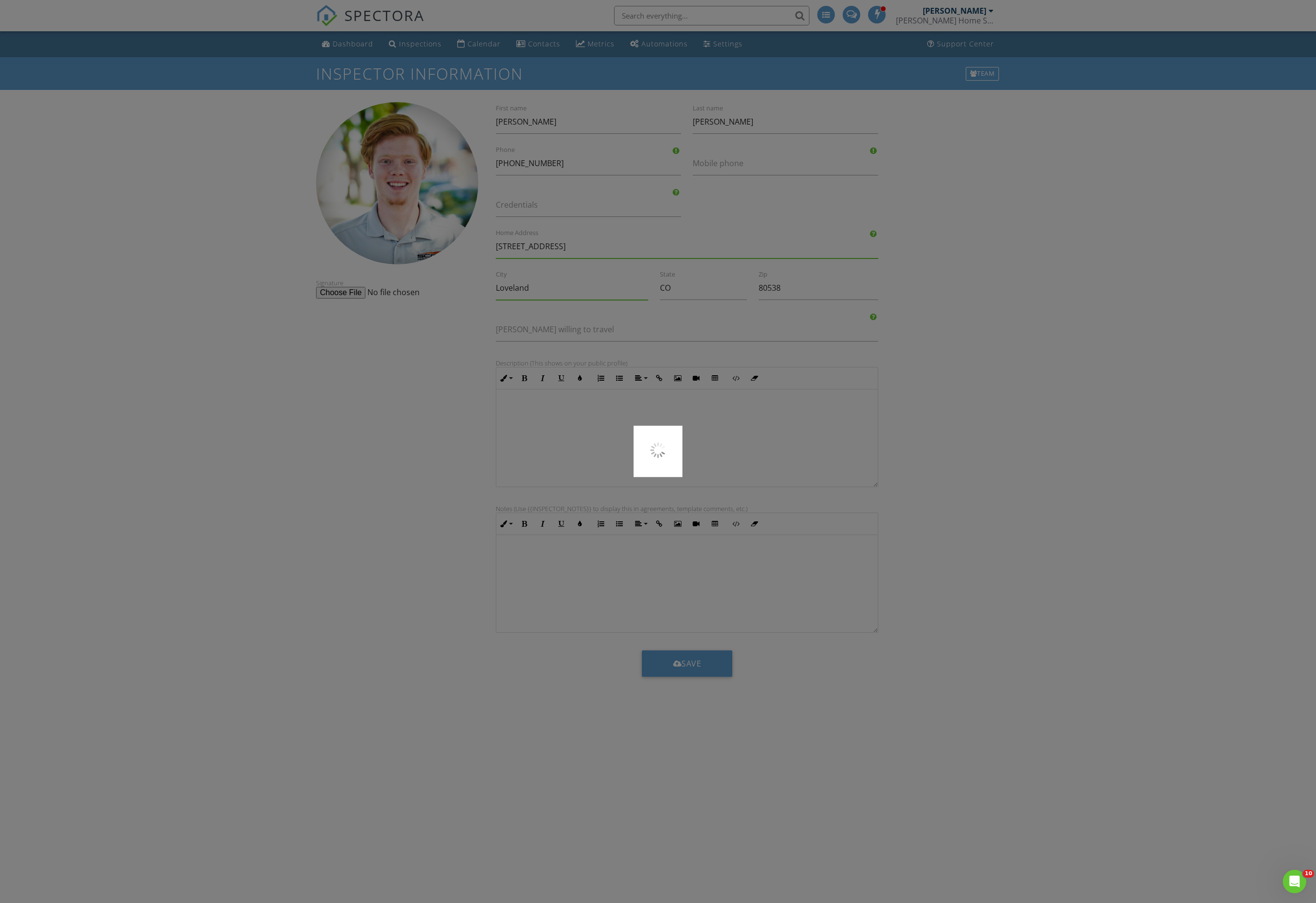
click at [248, 605] on div at bounding box center [658, 451] width 1316 height 903
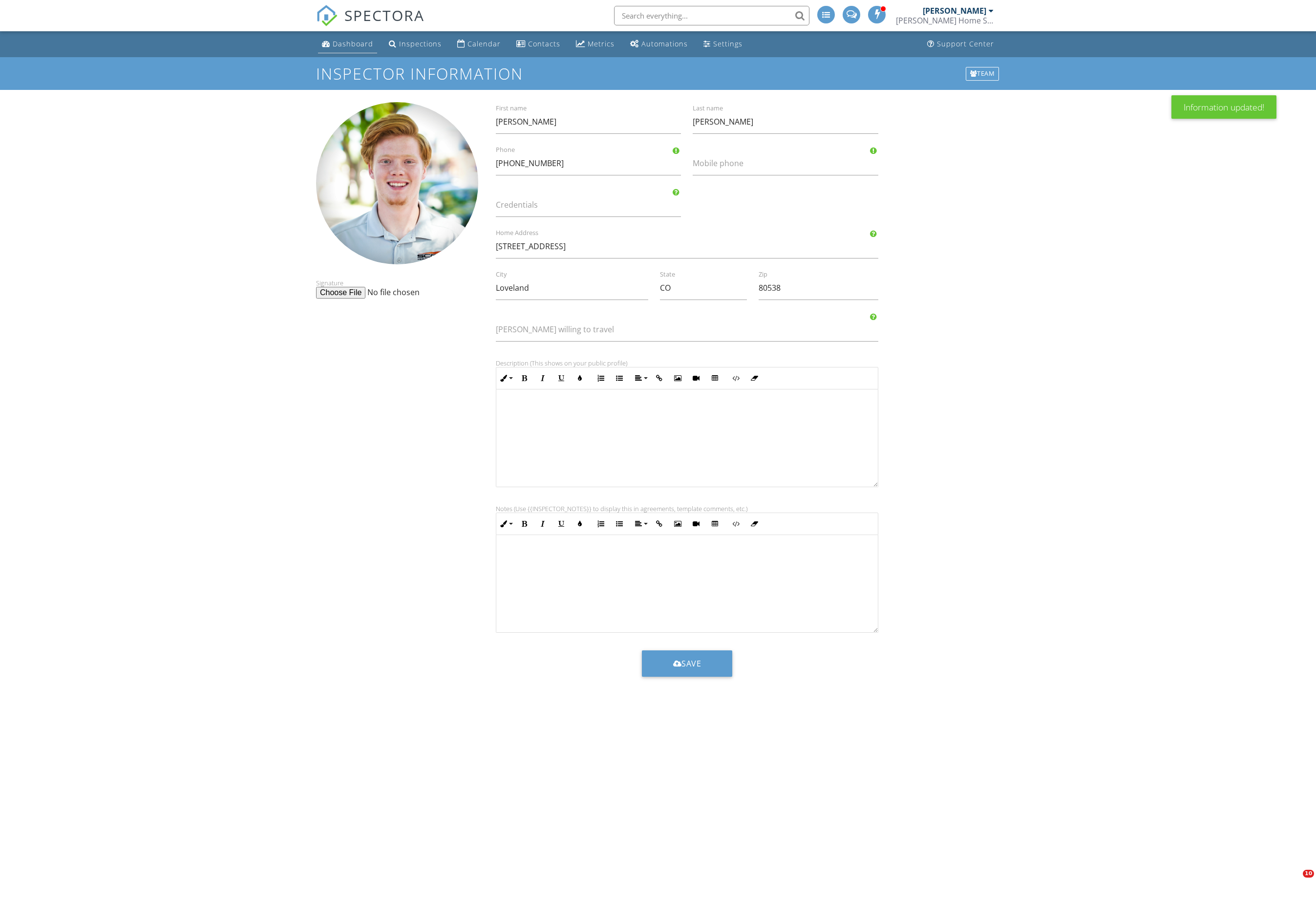
click at [360, 49] on link "Dashboard" at bounding box center [347, 44] width 59 height 18
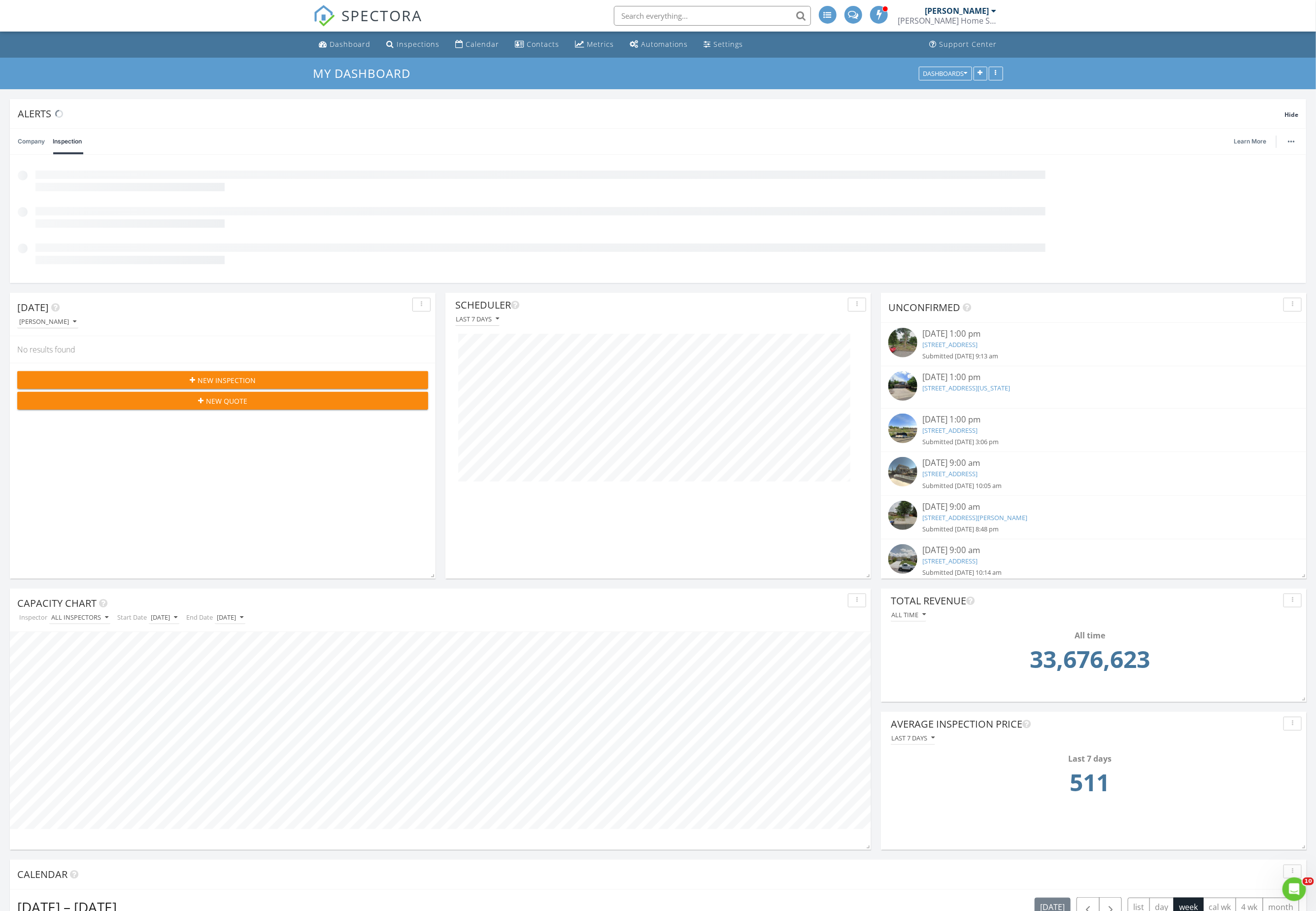
scroll to position [262, 861]
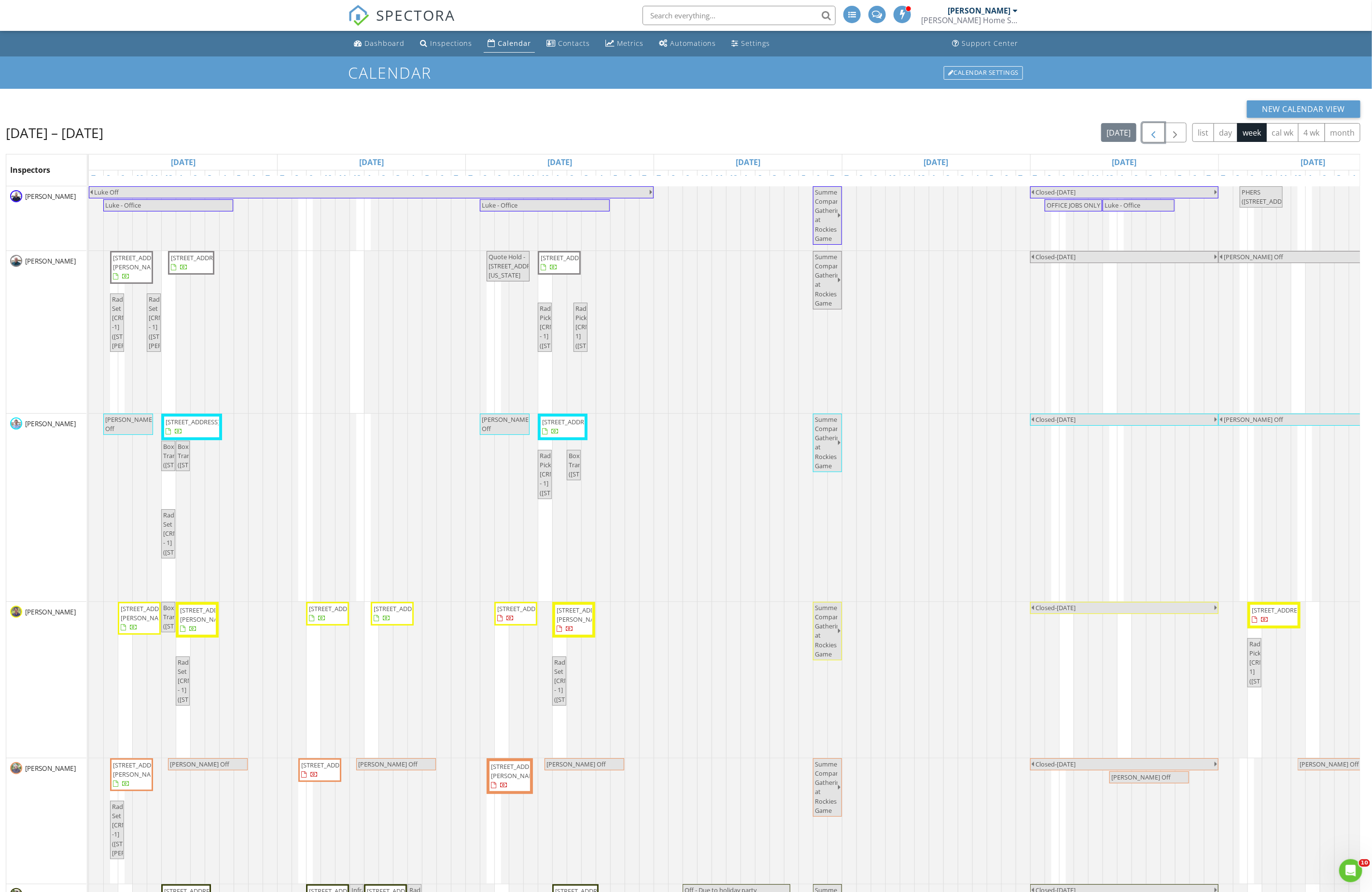
click at [1147, 136] on span "button" at bounding box center [1153, 133] width 12 height 12
